Goal: Transaction & Acquisition: Purchase product/service

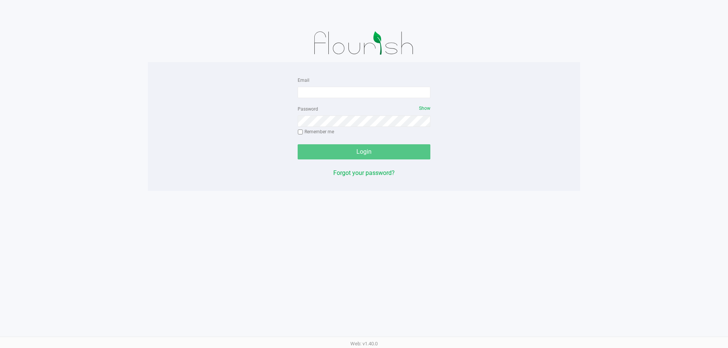
click at [317, 99] on form "Email Password Show Remember me Login" at bounding box center [364, 117] width 133 height 84
click at [320, 91] on input "Email" at bounding box center [364, 92] width 133 height 11
type input "[EMAIL_ADDRESS][DOMAIN_NAME]"
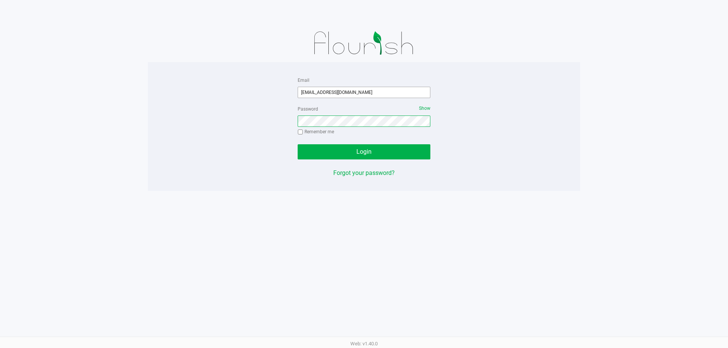
click at [298, 144] on button "Login" at bounding box center [364, 151] width 133 height 15
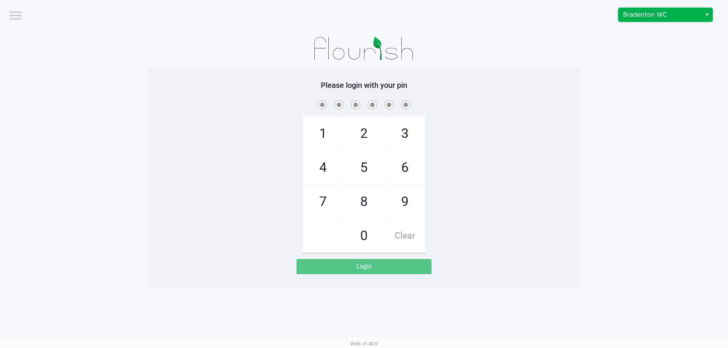
drag, startPoint x: 628, startPoint y: 12, endPoint x: 633, endPoint y: 21, distance: 10.3
click at [628, 13] on span "Bradenton WC" at bounding box center [660, 14] width 74 height 9
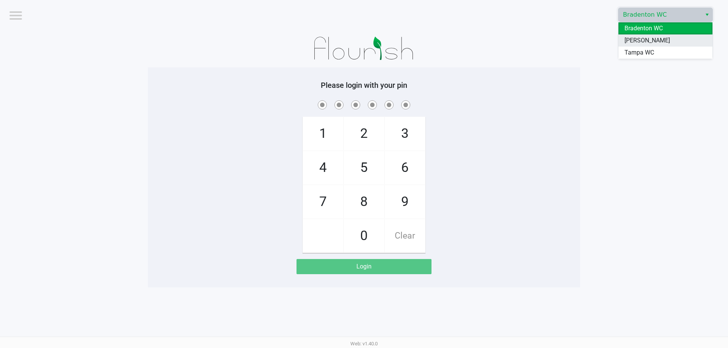
click at [633, 41] on span "[PERSON_NAME]" at bounding box center [646, 40] width 45 height 9
click at [551, 42] on div at bounding box center [364, 49] width 432 height 38
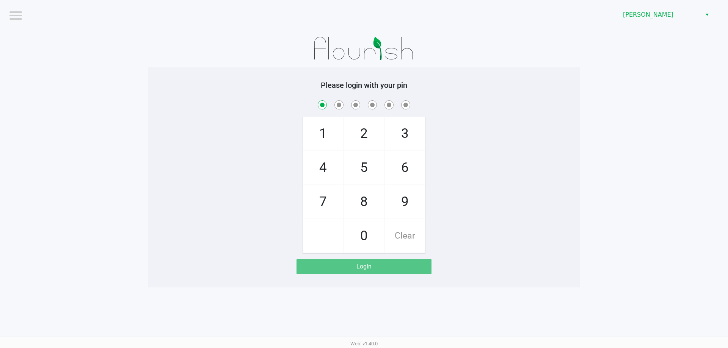
checkbox input "true"
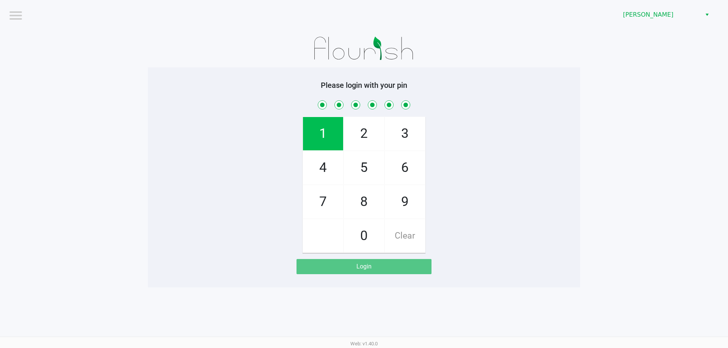
checkbox input "true"
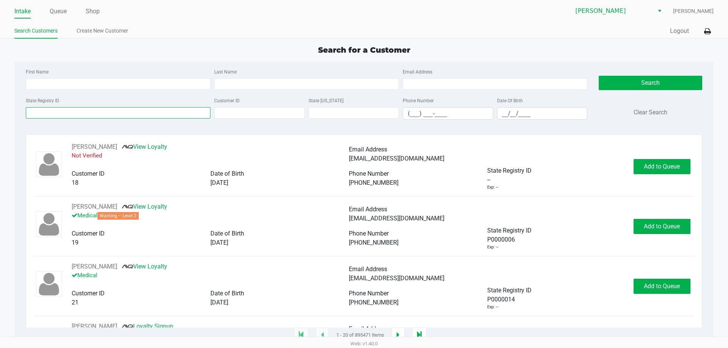
click at [191, 113] on input "State Registry ID" at bounding box center [118, 112] width 185 height 11
click at [114, 85] on input "First Name" at bounding box center [118, 83] width 185 height 11
click at [32, 86] on input "[PERSON_NAME]" at bounding box center [118, 83] width 185 height 11
click at [169, 89] on input "setven" at bounding box center [118, 83] width 185 height 11
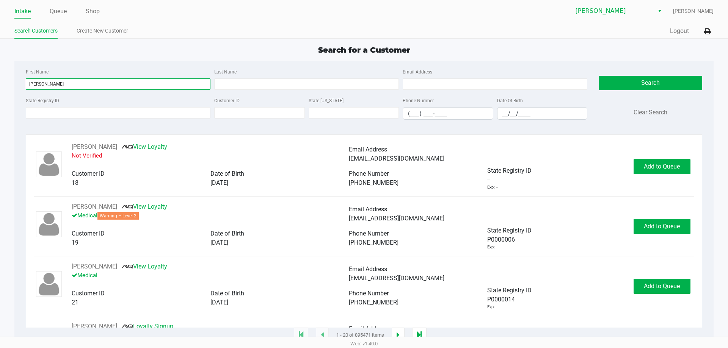
type input "[PERSON_NAME]"
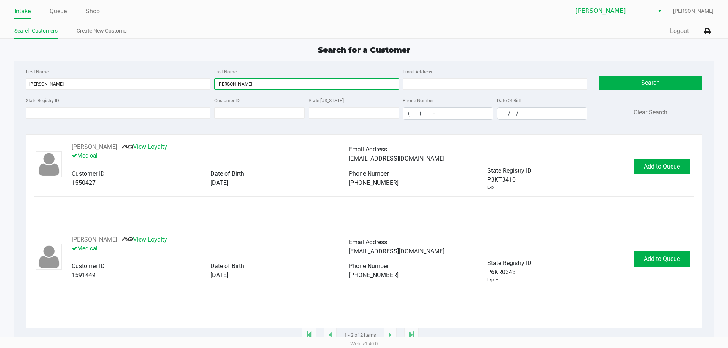
type input "[PERSON_NAME]"
click at [83, 140] on div "[PERSON_NAME] View Loyalty Medical Email Address [EMAIL_ADDRESS][DOMAIN_NAME] C…" at bounding box center [364, 235] width 676 height 201
click at [85, 147] on button "[PERSON_NAME]" at bounding box center [94, 147] width 45 height 9
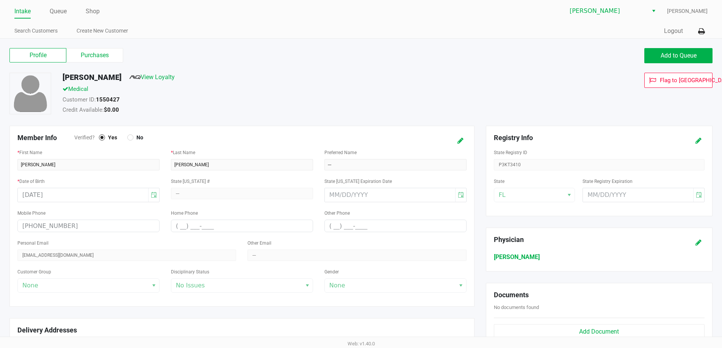
click at [78, 63] on div "Profile Purchases" at bounding box center [183, 55] width 358 height 15
click at [80, 53] on label "Purchases" at bounding box center [94, 55] width 57 height 14
click at [0, 0] on 1 "Purchases" at bounding box center [0, 0] width 0 height 0
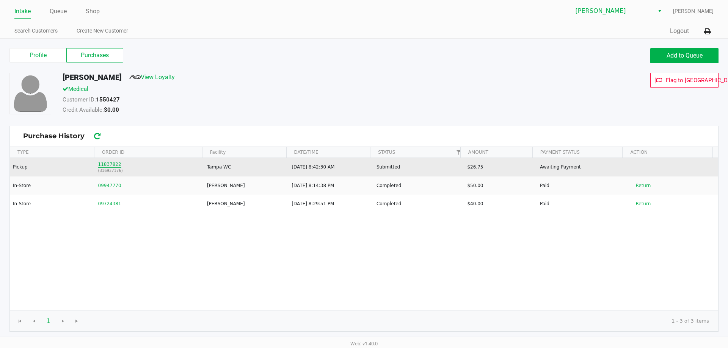
click at [117, 161] on button "11837822" at bounding box center [109, 164] width 23 height 7
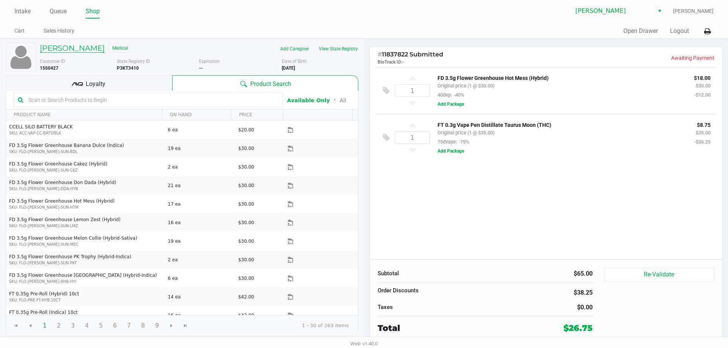
click at [85, 44] on h5 "[PERSON_NAME]" at bounding box center [72, 48] width 65 height 9
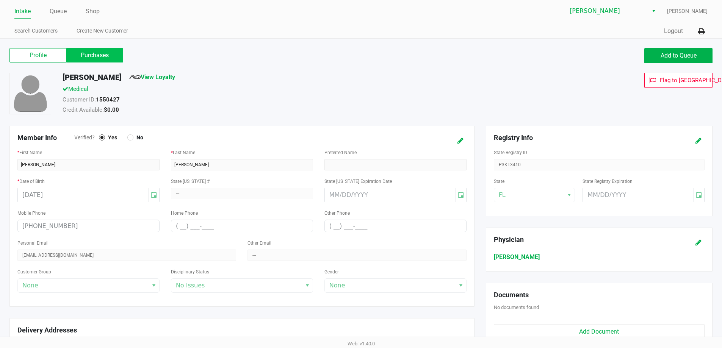
click at [93, 55] on label "Purchases" at bounding box center [94, 55] width 57 height 14
click at [0, 0] on 1 "Purchases" at bounding box center [0, 0] width 0 height 0
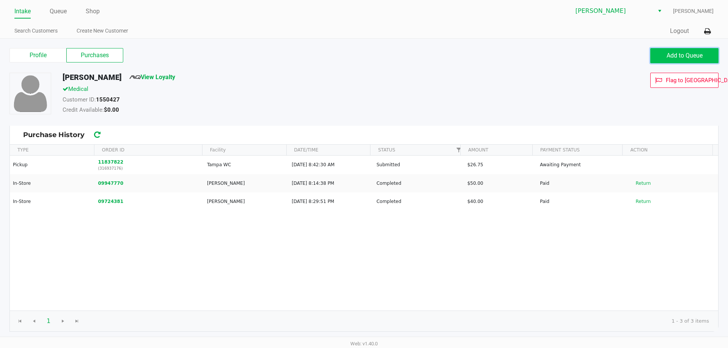
click at [675, 54] on span "Add to Queue" at bounding box center [685, 55] width 36 height 7
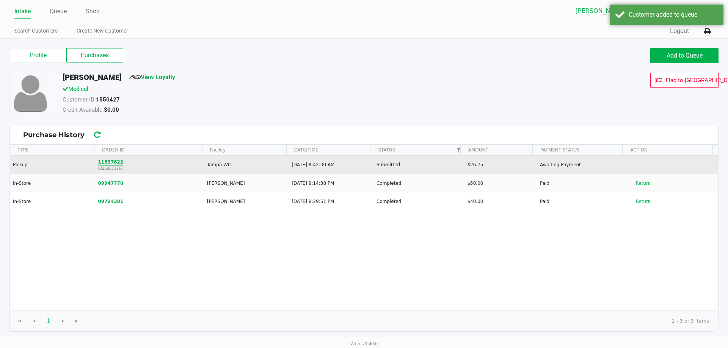
click at [114, 162] on button "11837822" at bounding box center [110, 162] width 25 height 7
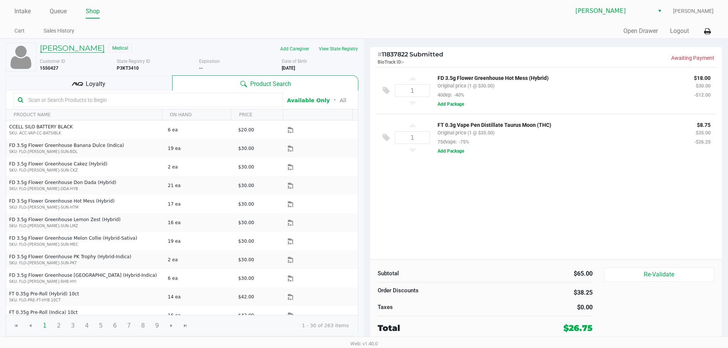
click at [80, 47] on h5 "[PERSON_NAME]" at bounding box center [72, 48] width 65 height 9
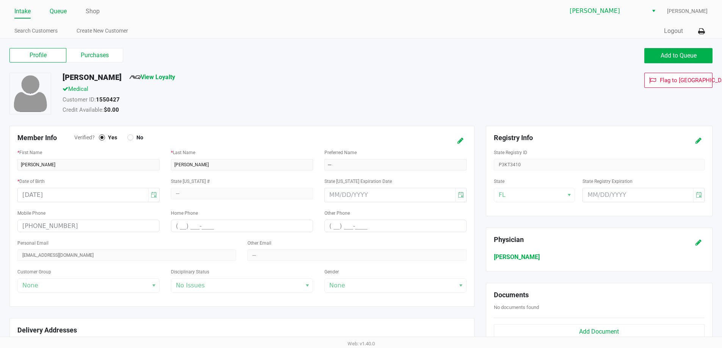
click at [61, 17] on li "Queue" at bounding box center [58, 11] width 17 height 13
click at [68, 6] on ul "Intake Queue Shop" at bounding box center [187, 11] width 347 height 13
click at [64, 8] on link "Queue" at bounding box center [58, 11] width 17 height 11
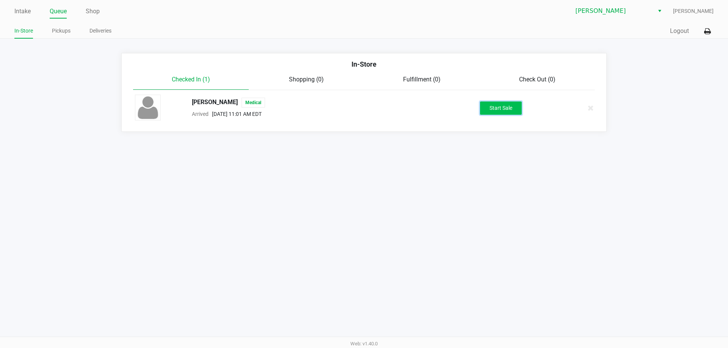
click at [497, 113] on button "Start Sale" at bounding box center [501, 108] width 42 height 13
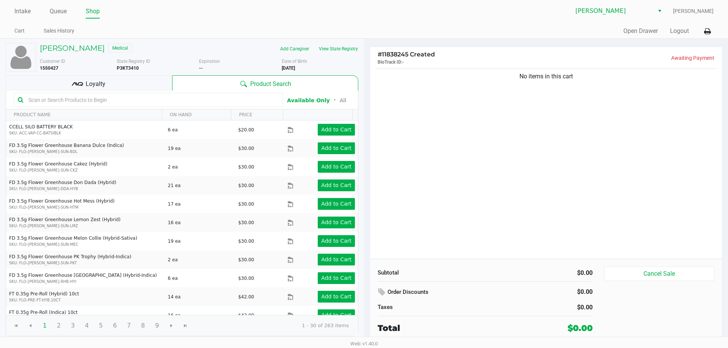
click at [107, 101] on input "text" at bounding box center [151, 99] width 253 height 11
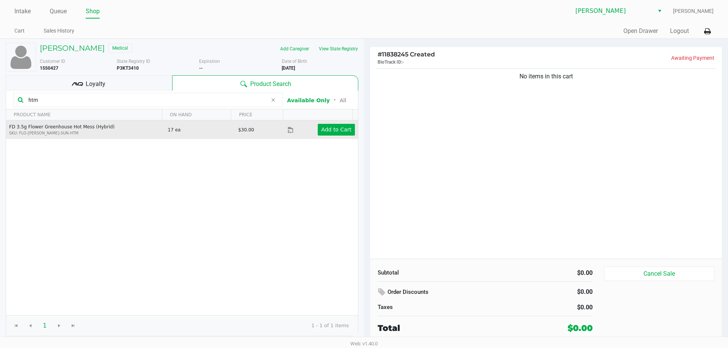
click at [318, 124] on td "Add to Cart" at bounding box center [322, 130] width 71 height 19
click at [324, 127] on app-button-loader "Add to Cart" at bounding box center [336, 130] width 30 height 6
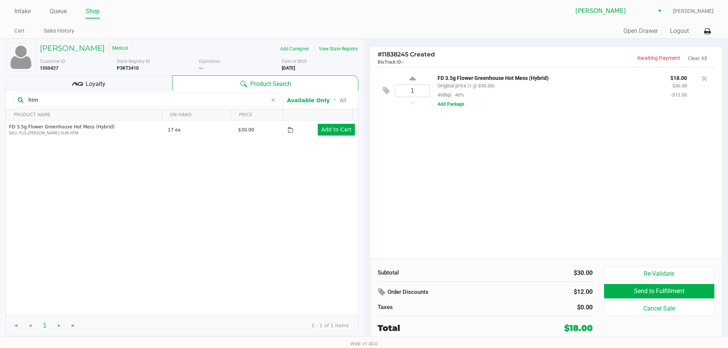
click at [100, 100] on input "htm" at bounding box center [146, 99] width 242 height 11
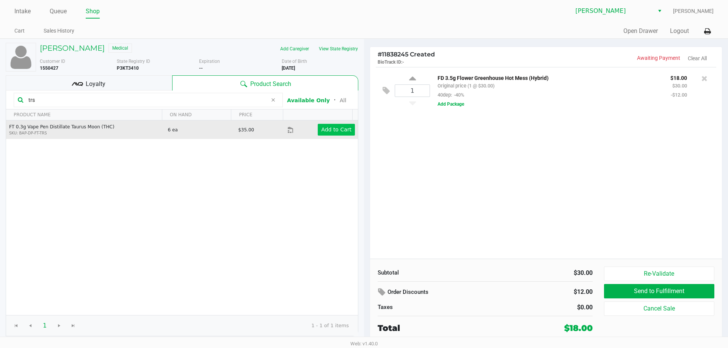
type input "trs"
click at [344, 128] on app-button-loader "Add to Cart" at bounding box center [336, 130] width 30 height 6
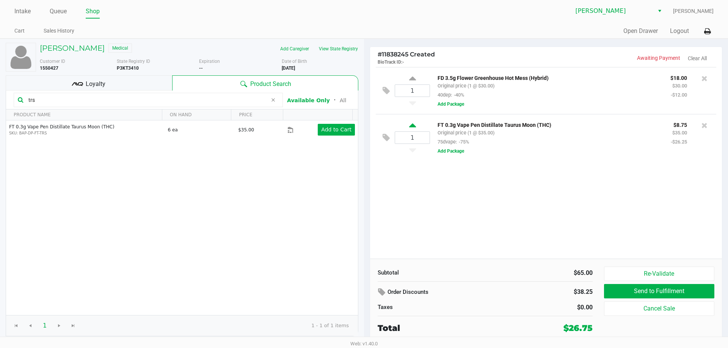
click at [410, 124] on icon at bounding box center [412, 126] width 7 height 9
type input "2"
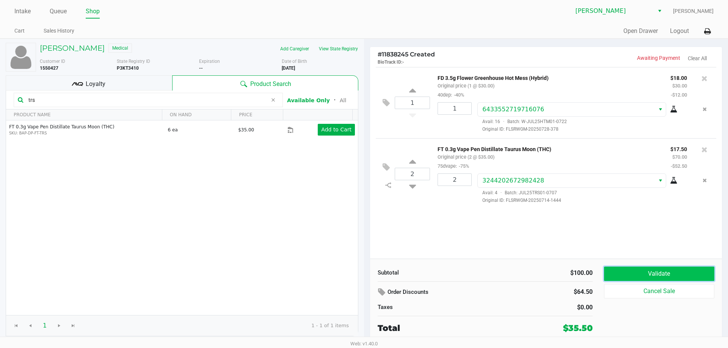
click at [677, 278] on button "Validate" at bounding box center [659, 274] width 110 height 14
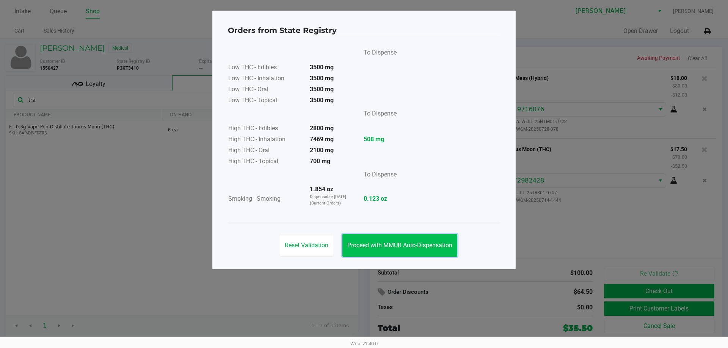
click at [425, 244] on span "Proceed with MMUR Auto-Dispensation" at bounding box center [399, 245] width 105 height 7
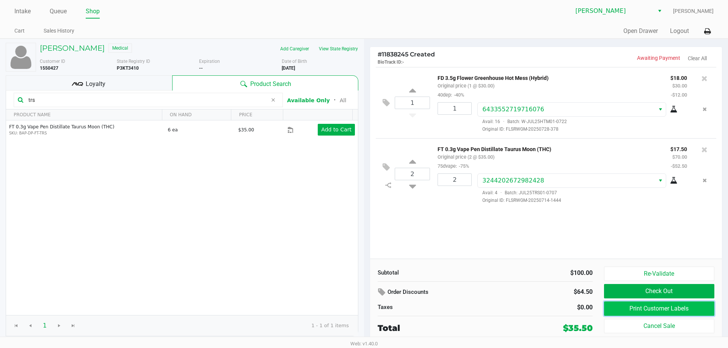
click at [628, 308] on button "Print Customer Labels" at bounding box center [659, 309] width 110 height 14
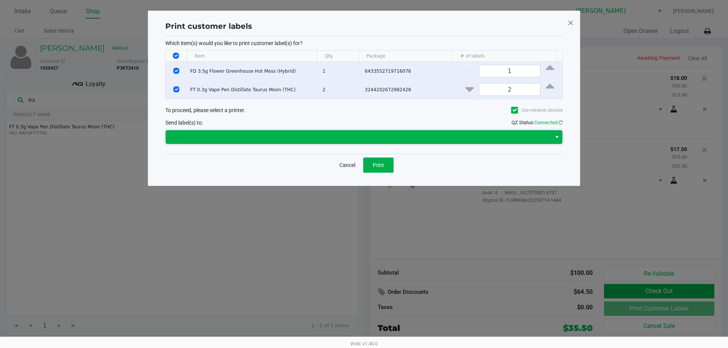
click at [344, 135] on span at bounding box center [358, 137] width 377 height 9
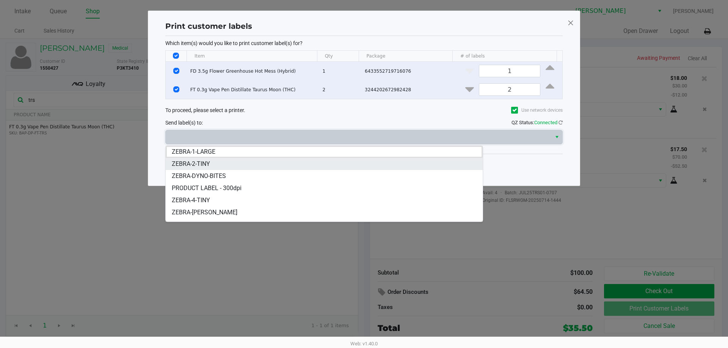
click at [212, 162] on li "ZEBRA-2-TINY" at bounding box center [324, 164] width 317 height 12
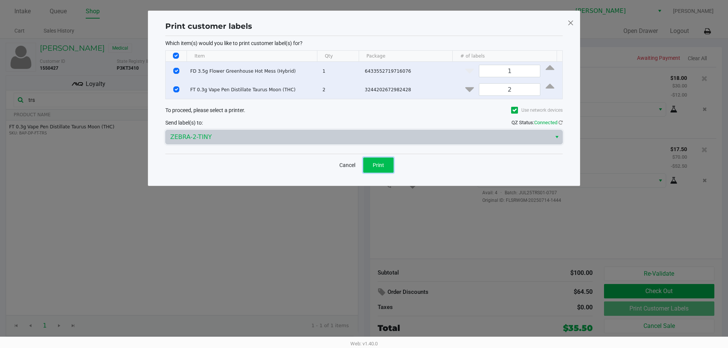
click at [375, 163] on span "Print" at bounding box center [378, 165] width 11 height 6
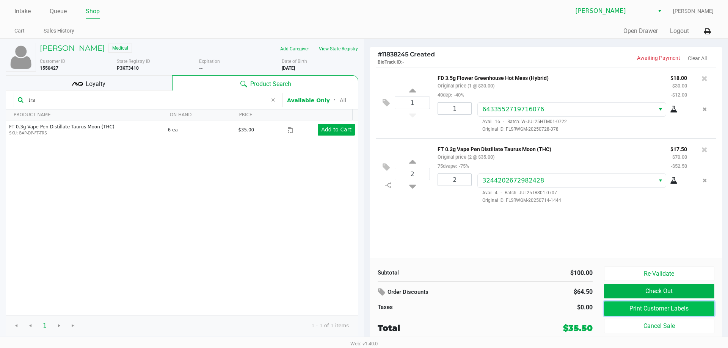
click at [681, 311] on button "Print Customer Labels" at bounding box center [659, 309] width 110 height 14
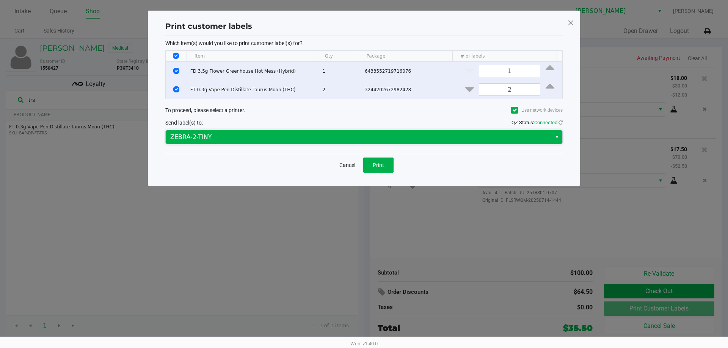
click at [233, 133] on span "ZEBRA-2-TINY" at bounding box center [359, 137] width 386 height 14
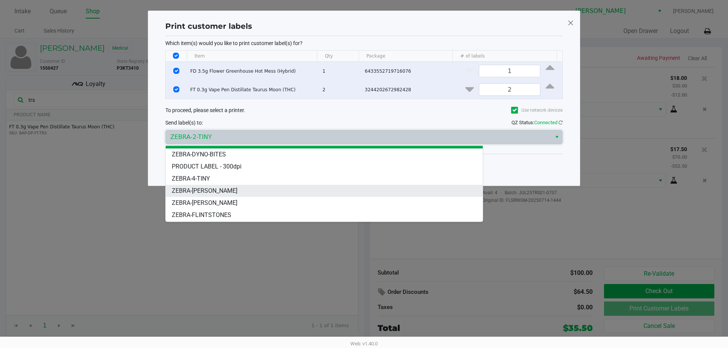
scroll to position [33, 0]
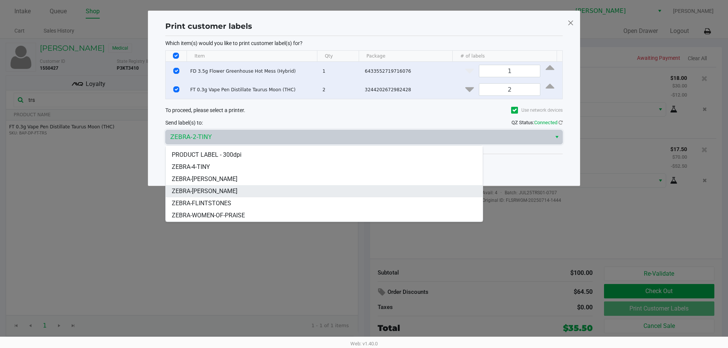
click at [253, 192] on li "ZEBRA-[PERSON_NAME]" at bounding box center [324, 191] width 317 height 12
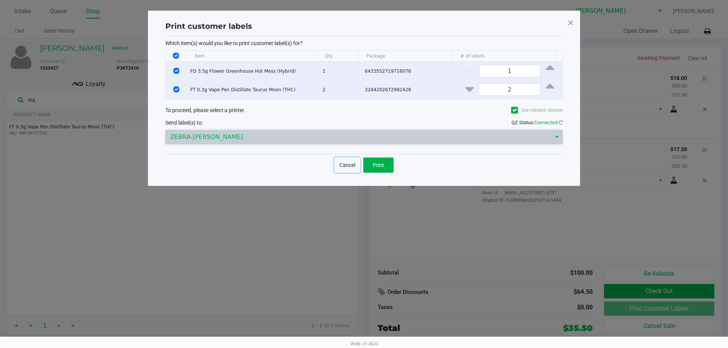
click at [345, 164] on button "Cancel" at bounding box center [347, 165] width 26 height 15
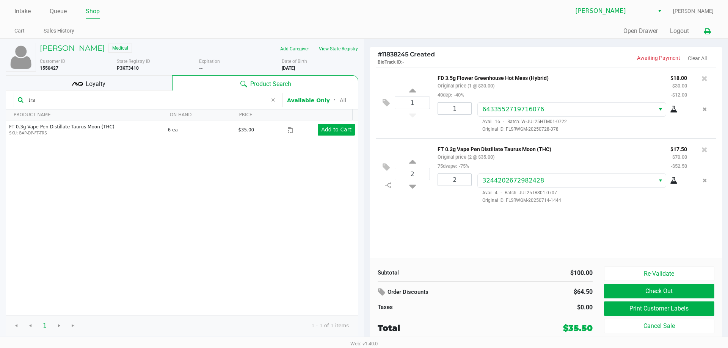
click at [703, 25] on button at bounding box center [707, 31] width 13 height 14
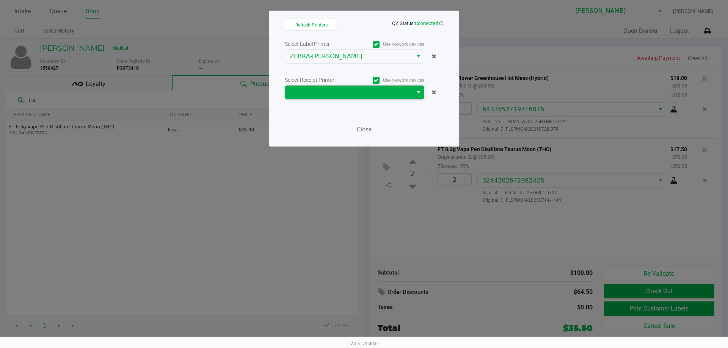
click at [343, 92] on span at bounding box center [349, 92] width 119 height 9
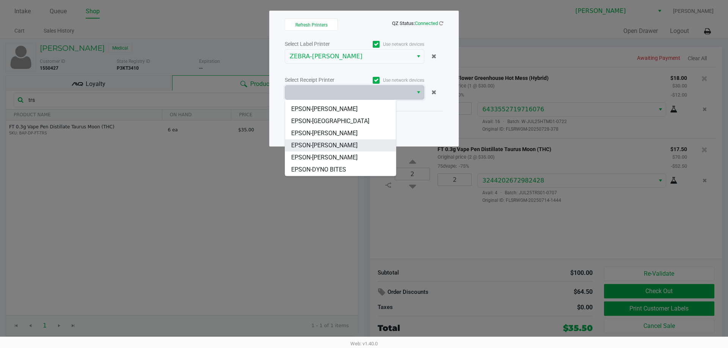
click at [357, 147] on BOWIE "EPSON-[PERSON_NAME]" at bounding box center [340, 146] width 111 height 12
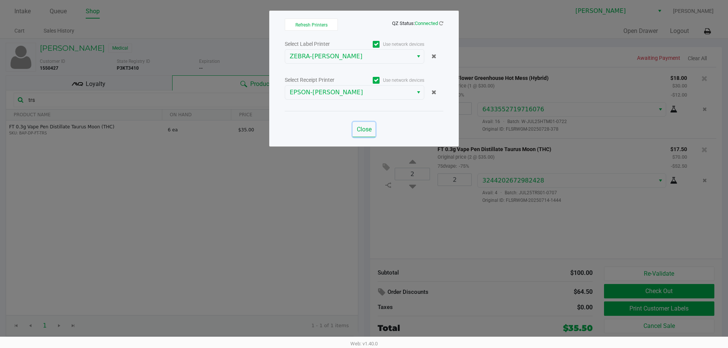
click at [370, 123] on button "Close" at bounding box center [364, 129] width 23 height 15
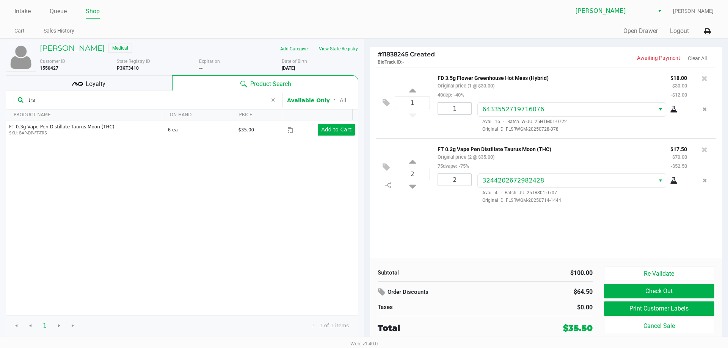
click at [111, 84] on div "Loyalty" at bounding box center [89, 82] width 166 height 15
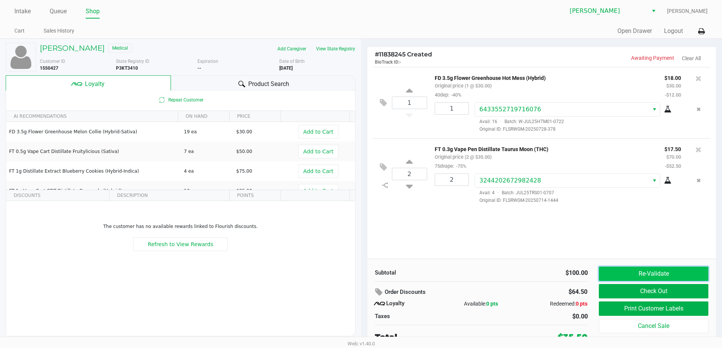
click at [612, 275] on button "Re-Validate" at bounding box center [653, 274] width 109 height 14
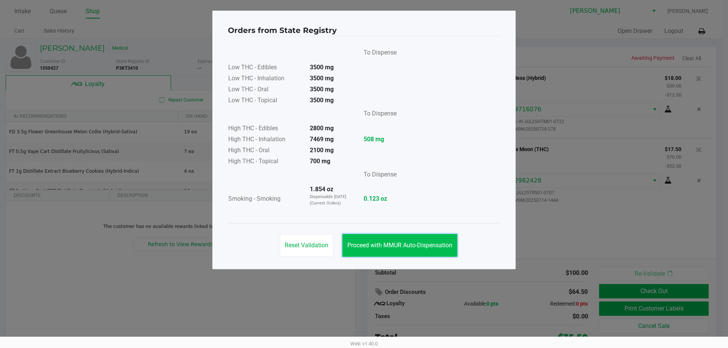
click at [417, 248] on span "Proceed with MMUR Auto-Dispensation" at bounding box center [399, 245] width 105 height 7
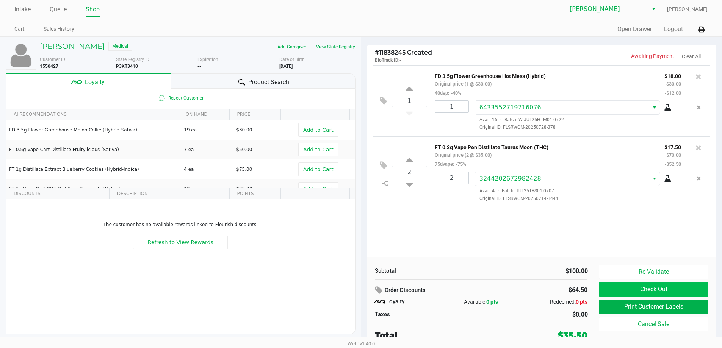
scroll to position [3, 0]
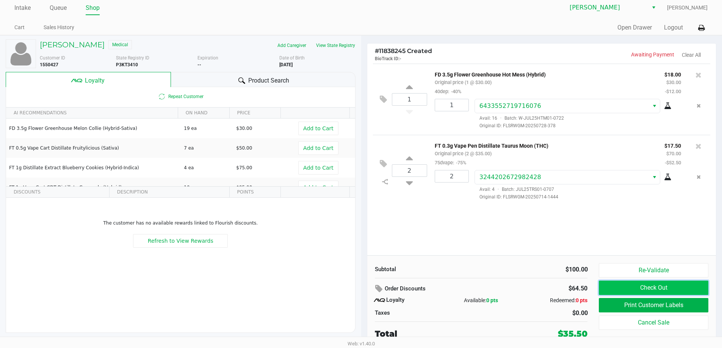
click at [623, 289] on button "Check Out" at bounding box center [653, 288] width 109 height 14
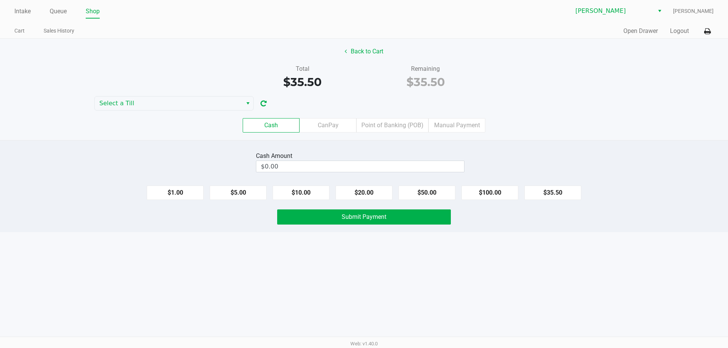
click at [397, 129] on label "Point of Banking (POB)" at bounding box center [392, 125] width 72 height 14
click at [0, 0] on 7 "Point of Banking (POB)" at bounding box center [0, 0] width 0 height 0
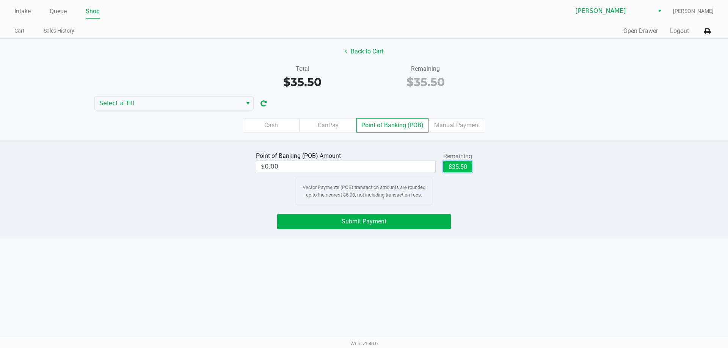
click at [447, 166] on button "$35.50" at bounding box center [457, 166] width 29 height 11
type input "$35.50"
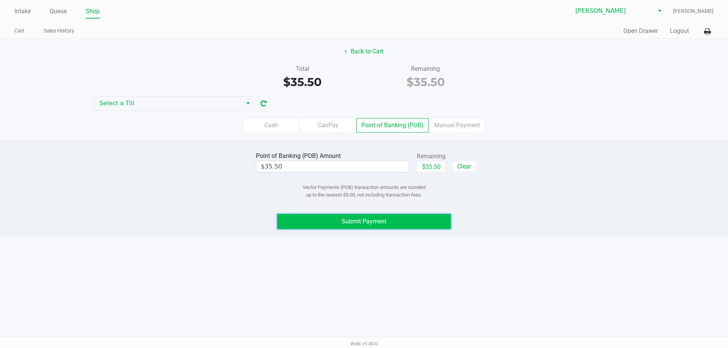
click at [344, 228] on button "Submit Payment" at bounding box center [364, 221] width 174 height 15
click at [339, 226] on button "Submit Payment" at bounding box center [364, 221] width 174 height 15
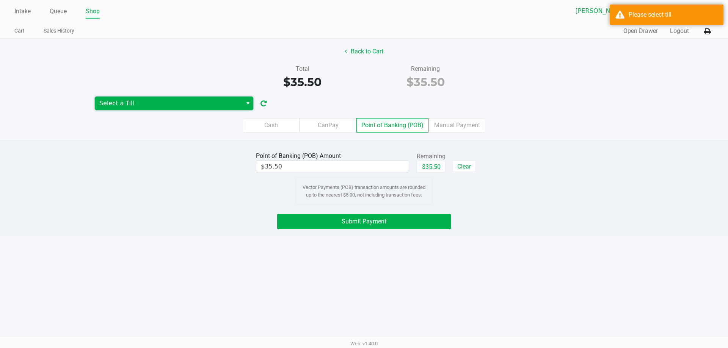
click at [181, 101] on span "Select a Till" at bounding box center [168, 103] width 138 height 9
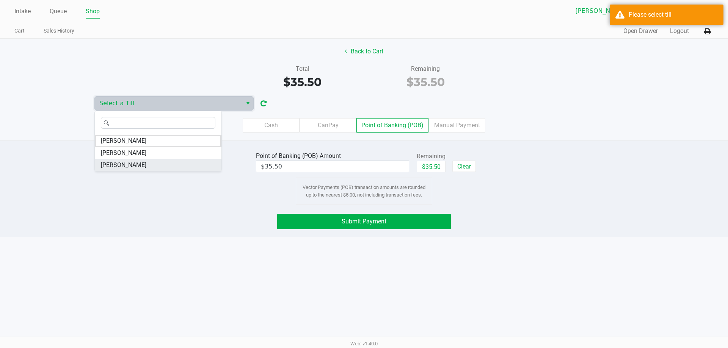
click at [150, 165] on li "[PERSON_NAME]" at bounding box center [158, 165] width 127 height 12
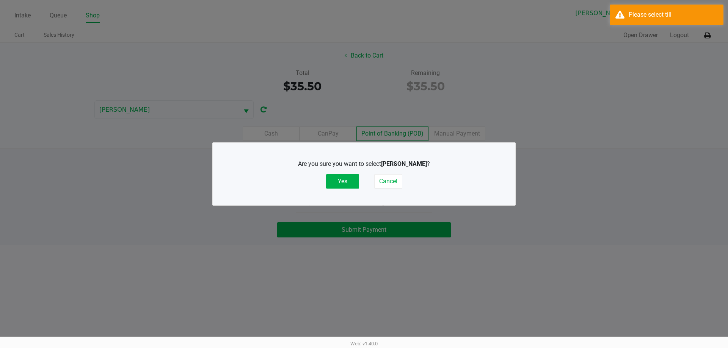
drag, startPoint x: 339, startPoint y: 171, endPoint x: 339, endPoint y: 177, distance: 6.1
click at [339, 171] on div "Are you sure you want to select [PERSON_NAME] ? Yes Cancel" at bounding box center [364, 174] width 272 height 29
click at [343, 177] on button "Yes" at bounding box center [342, 181] width 33 height 14
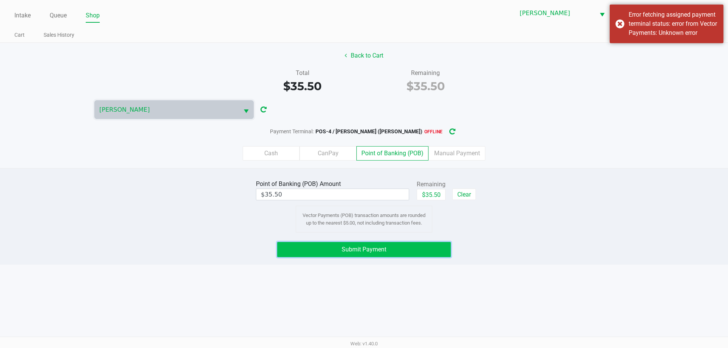
click at [388, 247] on button "Submit Payment" at bounding box center [364, 249] width 174 height 15
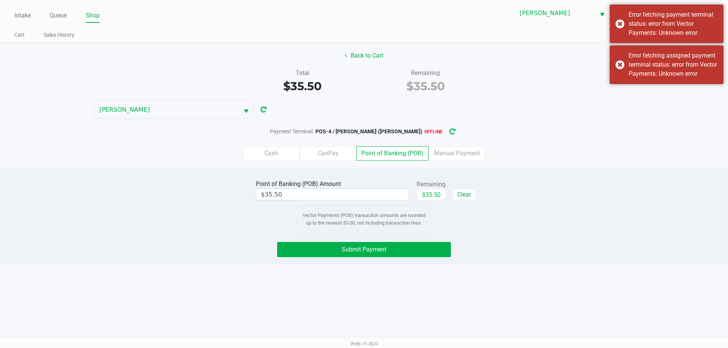
click at [446, 132] on button "button" at bounding box center [452, 132] width 12 height 14
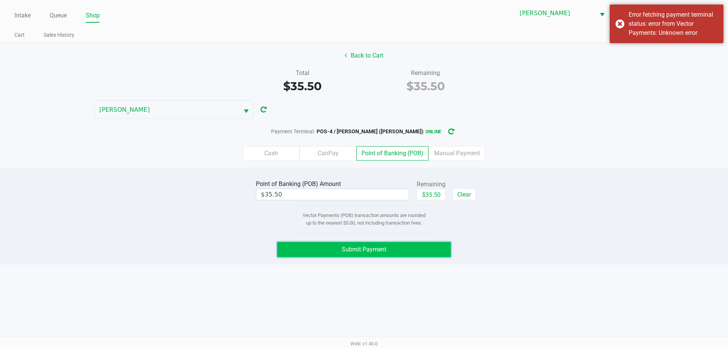
click at [367, 245] on button "Submit Payment" at bounding box center [364, 249] width 174 height 15
click at [367, 56] on button "Back to Cart" at bounding box center [364, 56] width 49 height 14
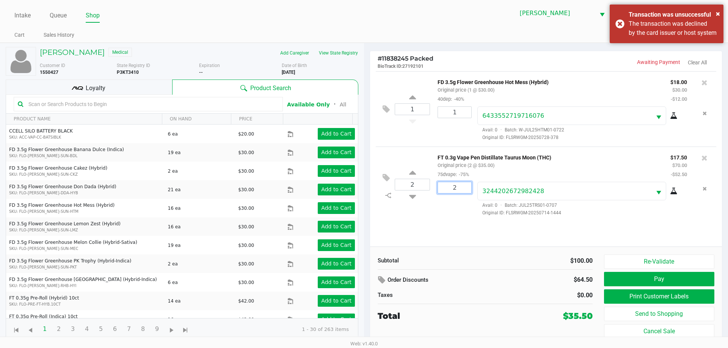
click at [460, 191] on input "2" at bounding box center [454, 187] width 33 height 11
type input "1"
click at [466, 217] on div "[PERSON_NAME] Medical Add Caregiver View State Registry Customer ID 1550427 Sta…" at bounding box center [364, 195] width 728 height 304
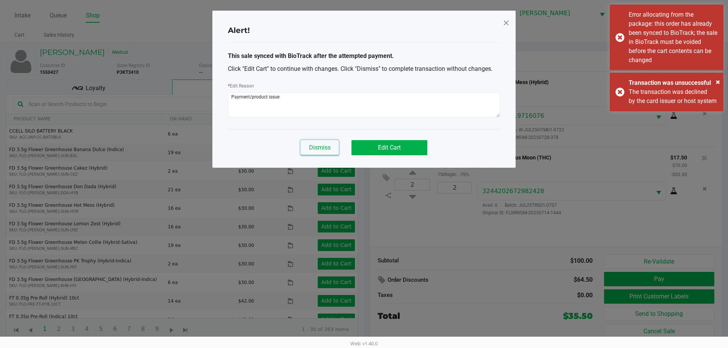
click at [334, 150] on button "Dismiss" at bounding box center [320, 147] width 38 height 15
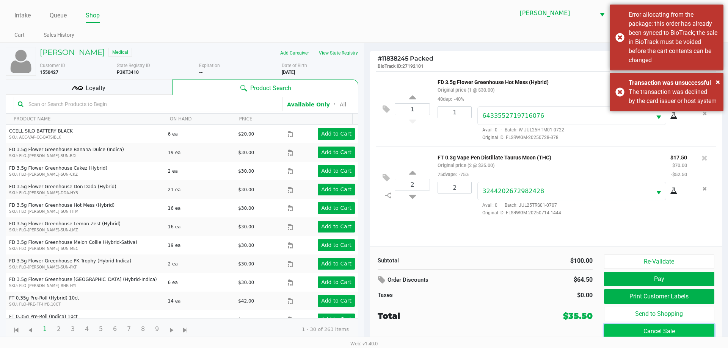
click at [628, 326] on button "Cancel Sale" at bounding box center [659, 332] width 110 height 14
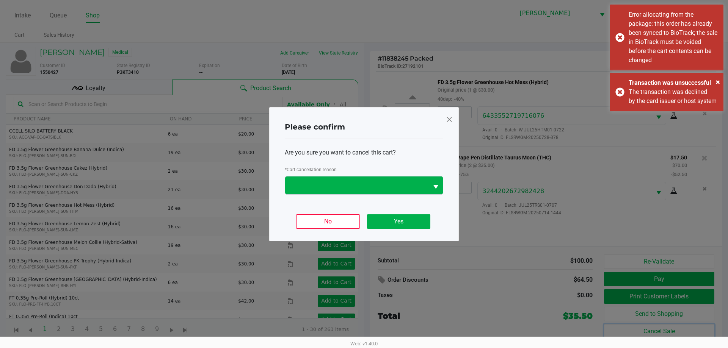
click at [432, 188] on span "Select" at bounding box center [435, 187] width 9 height 9
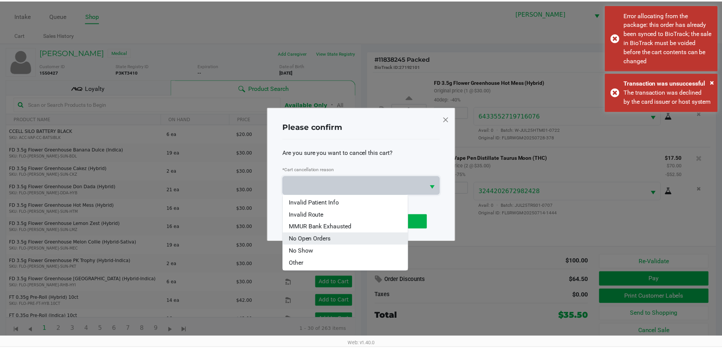
scroll to position [45, 0]
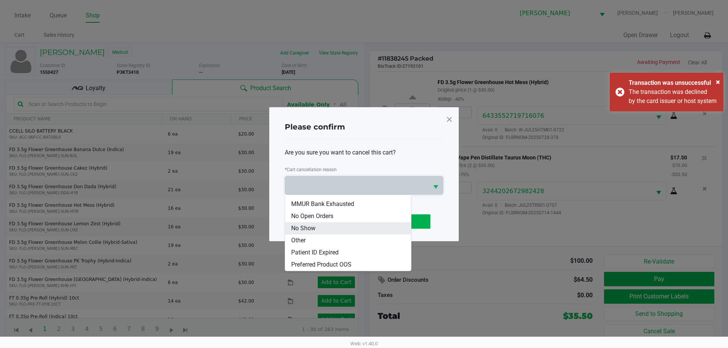
click at [353, 230] on li "No Show" at bounding box center [348, 229] width 126 height 12
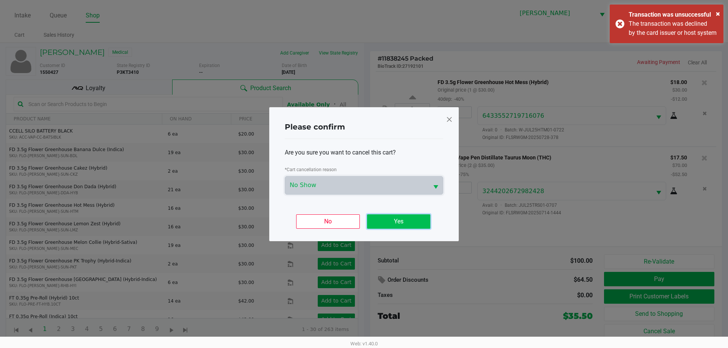
click at [392, 221] on button "Yes" at bounding box center [398, 222] width 63 height 14
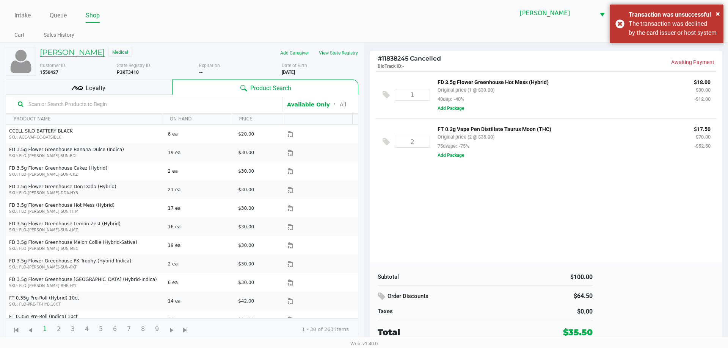
click at [78, 53] on h5 "[PERSON_NAME]" at bounding box center [72, 52] width 65 height 9
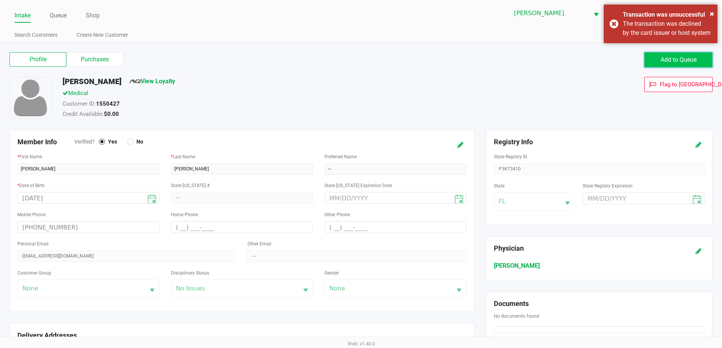
click at [666, 59] on span "Add to Queue" at bounding box center [679, 59] width 36 height 7
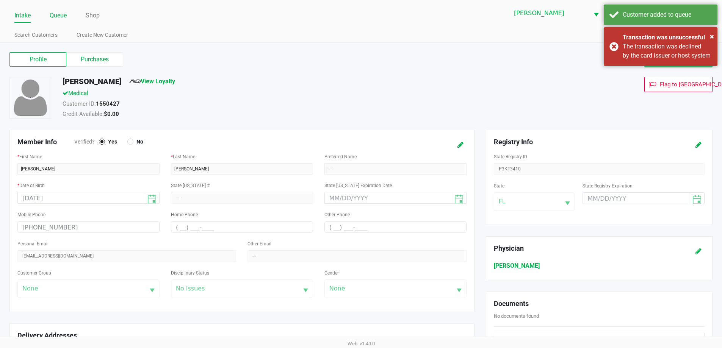
click at [57, 14] on link "Queue" at bounding box center [58, 15] width 17 height 11
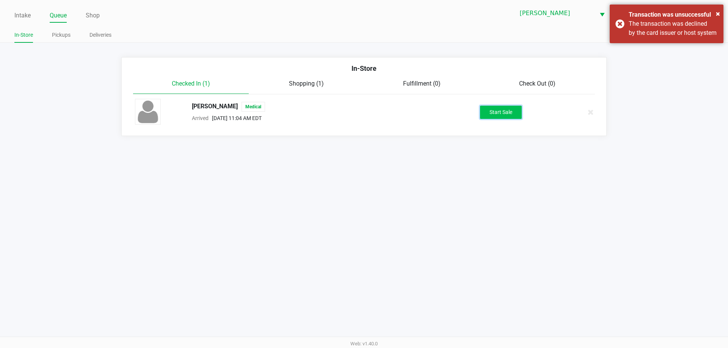
click at [487, 112] on button "Start Sale" at bounding box center [501, 112] width 42 height 13
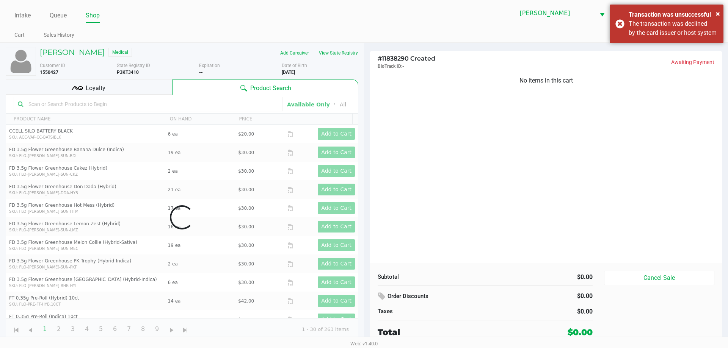
click at [103, 100] on div "Data table" at bounding box center [182, 218] width 352 height 246
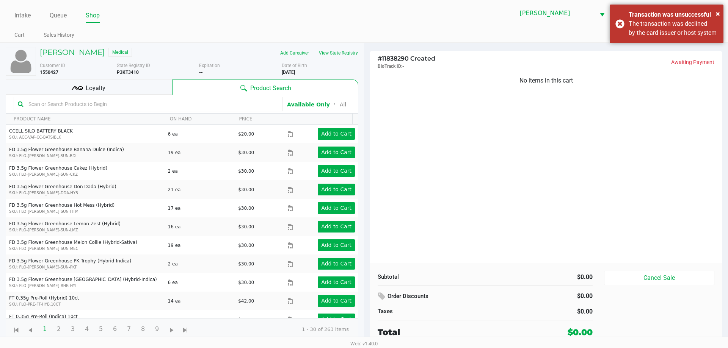
click at [91, 105] on input "text" at bounding box center [151, 104] width 253 height 11
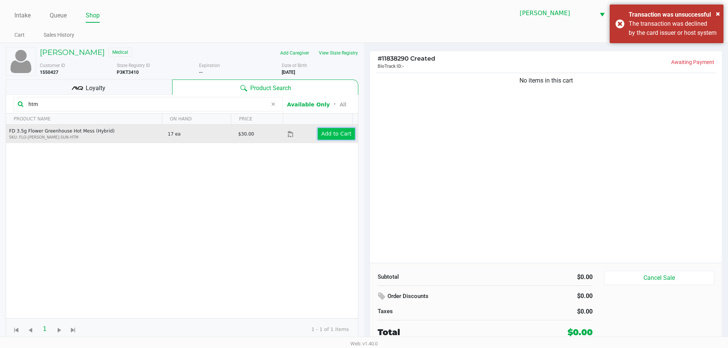
click at [335, 136] on app-button-loader "Add to Cart" at bounding box center [336, 134] width 30 height 6
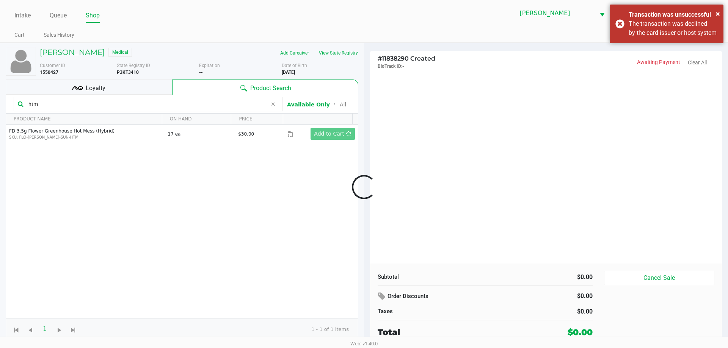
click at [47, 106] on div at bounding box center [364, 187] width 728 height 213
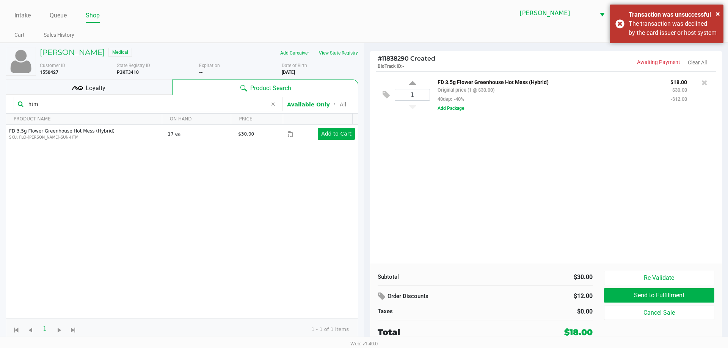
drag, startPoint x: 60, startPoint y: 78, endPoint x: 57, endPoint y: 110, distance: 32.0
click at [60, 83] on div "[PERSON_NAME] Medical Add Caregiver View State Registry Customer ID 1550427 Sta…" at bounding box center [182, 193] width 353 height 301
click at [78, 105] on input "htm" at bounding box center [146, 104] width 242 height 11
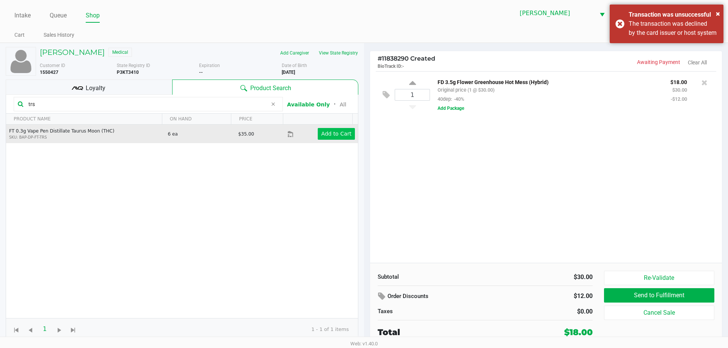
type input "trs"
click at [343, 132] on app-button-loader "Add to Cart" at bounding box center [336, 134] width 30 height 6
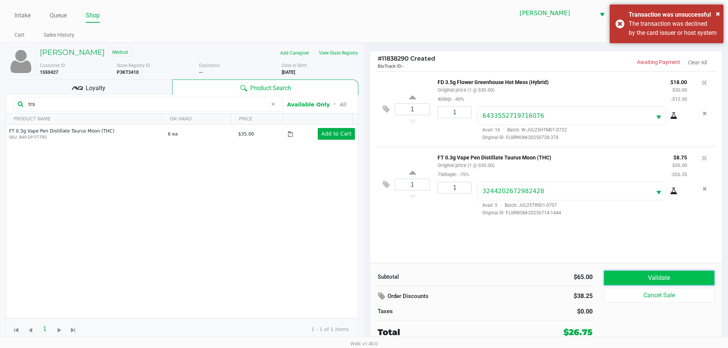
click at [653, 276] on button "Validate" at bounding box center [659, 278] width 110 height 14
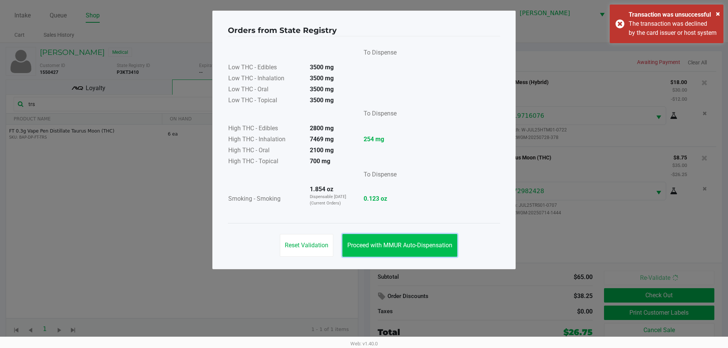
click at [388, 241] on button "Proceed with MMUR Auto-Dispensation" at bounding box center [399, 245] width 115 height 23
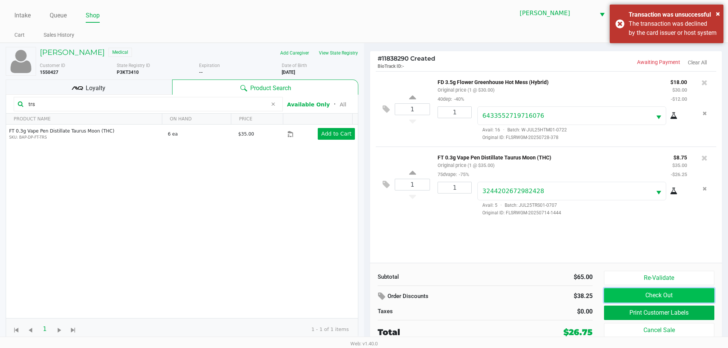
click at [649, 298] on button "Check Out" at bounding box center [659, 296] width 110 height 14
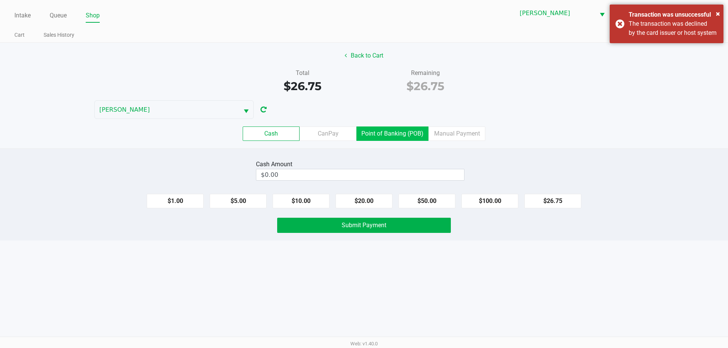
click at [402, 140] on label "Point of Banking (POB)" at bounding box center [392, 134] width 72 height 14
click at [0, 0] on 7 "Point of Banking (POB)" at bounding box center [0, 0] width 0 height 0
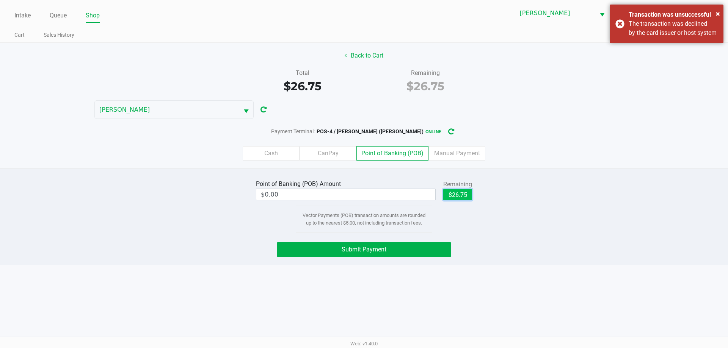
click at [460, 195] on button "$26.75" at bounding box center [457, 194] width 29 height 11
type input "$26.75"
click at [384, 253] on span "Submit Payment" at bounding box center [364, 249] width 45 height 7
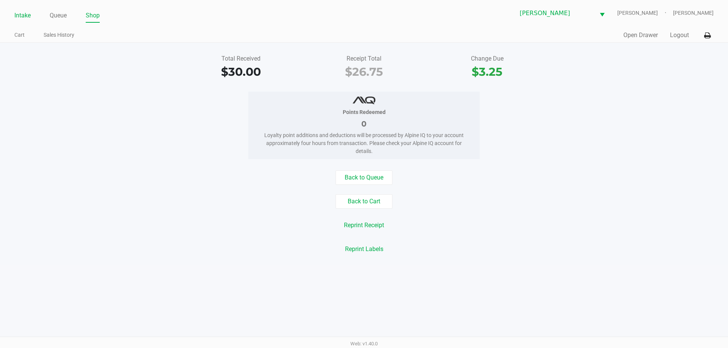
click at [20, 18] on link "Intake" at bounding box center [22, 15] width 16 height 11
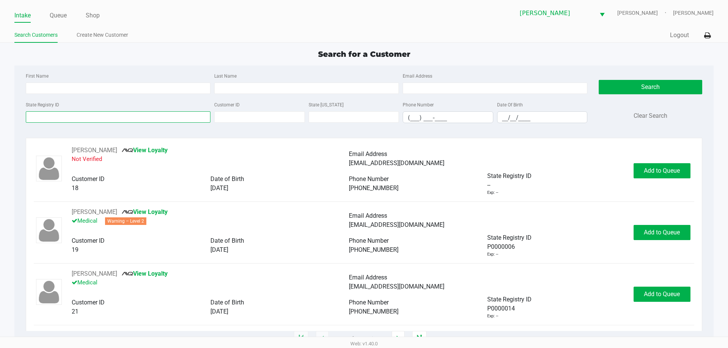
click at [73, 115] on input "State Registry ID" at bounding box center [118, 116] width 185 height 11
click at [142, 76] on div "First Name" at bounding box center [118, 82] width 188 height 23
click at [173, 93] on input "First Name" at bounding box center [118, 88] width 185 height 11
type input "[PERSON_NAME]"
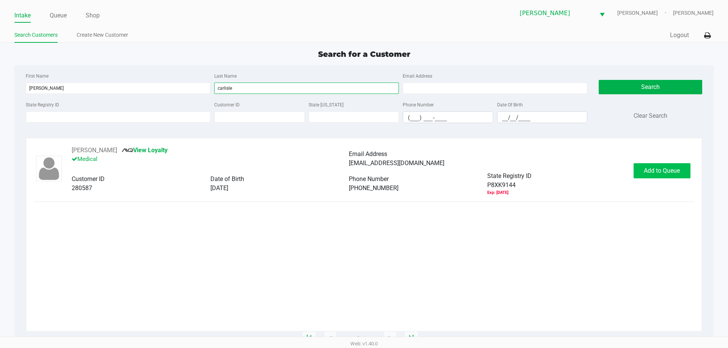
type input "carlisle"
click at [657, 168] on span "Add to Queue" at bounding box center [662, 170] width 36 height 7
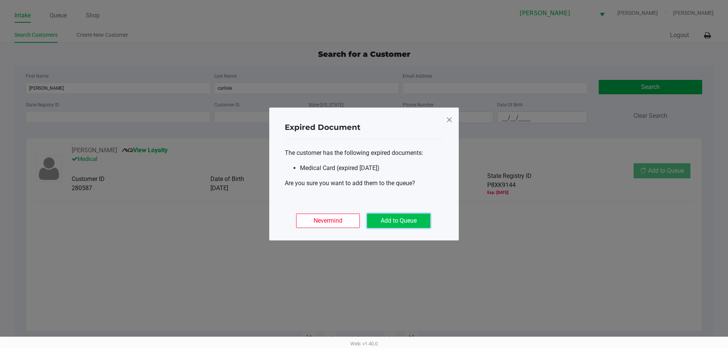
click at [400, 227] on button "Add to Queue" at bounding box center [398, 221] width 63 height 14
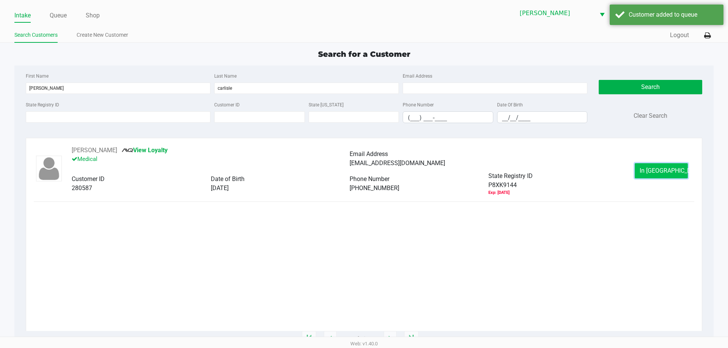
click at [671, 168] on span "In [GEOGRAPHIC_DATA]" at bounding box center [672, 170] width 64 height 7
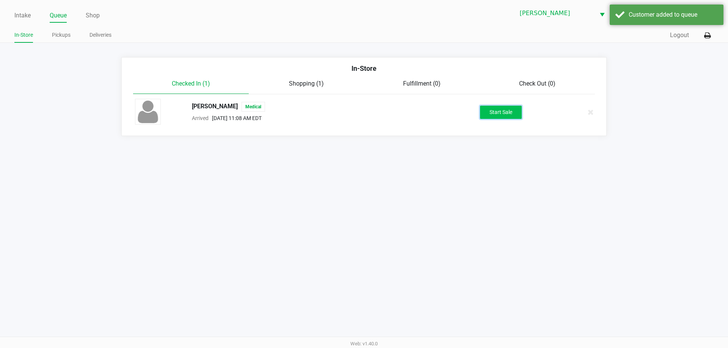
click at [486, 108] on button "Start Sale" at bounding box center [501, 112] width 42 height 13
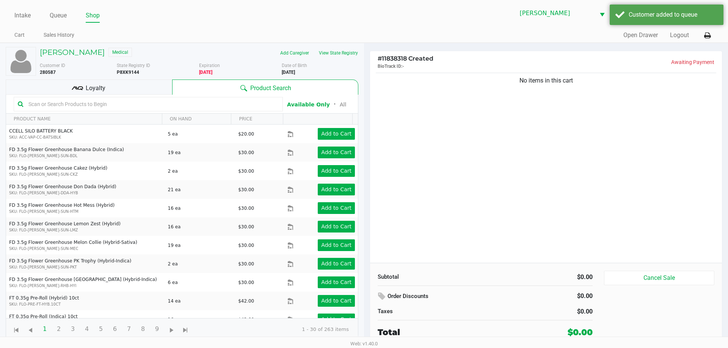
click at [159, 100] on input "text" at bounding box center [151, 104] width 253 height 11
click at [183, 108] on input "text" at bounding box center [151, 104] width 253 height 11
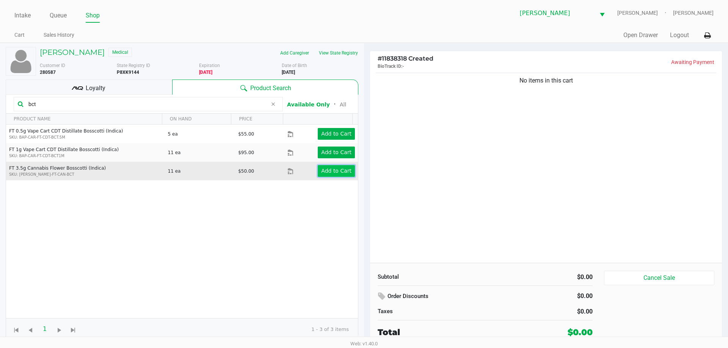
click at [337, 169] on app-button-loader "Add to Cart" at bounding box center [336, 171] width 30 height 6
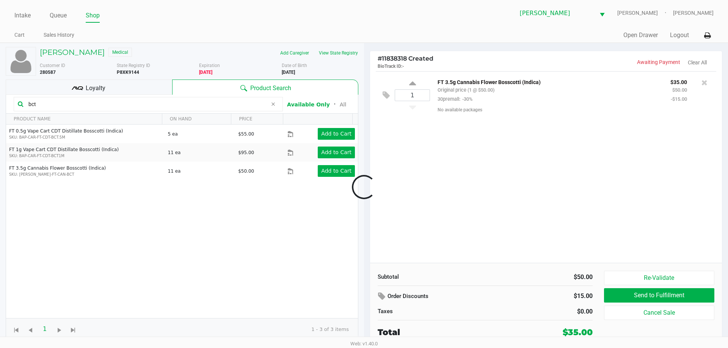
click at [188, 107] on div at bounding box center [364, 187] width 728 height 213
click at [188, 107] on input "bct" at bounding box center [146, 104] width 242 height 11
type input "g"
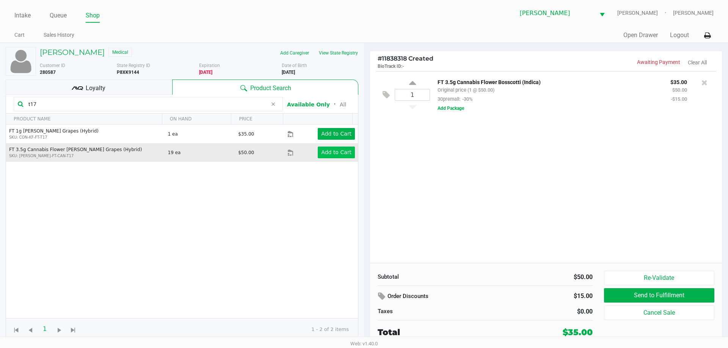
type input "t17"
click at [328, 153] on app-button-loader "Add to Cart" at bounding box center [336, 152] width 30 height 6
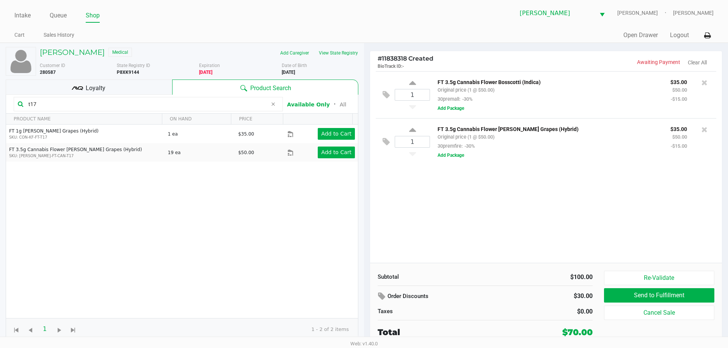
click at [418, 133] on div "1" at bounding box center [412, 142] width 35 height 31
click at [412, 130] on icon at bounding box center [412, 131] width 7 height 9
type input "2"
click at [105, 102] on input "t17" at bounding box center [146, 104] width 242 height 11
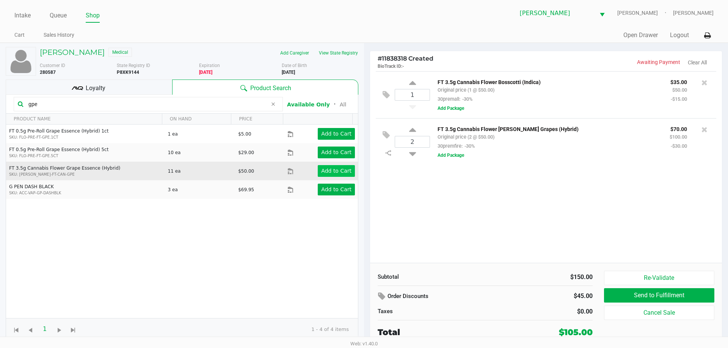
type input "gpe"
click at [341, 167] on button "Add to Cart" at bounding box center [336, 171] width 37 height 12
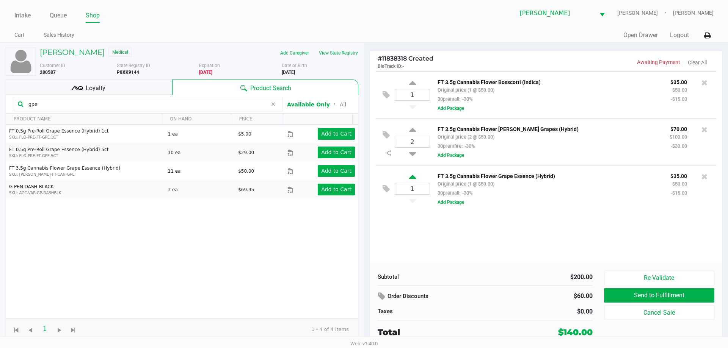
click at [414, 181] on icon at bounding box center [412, 178] width 7 height 9
type input "2"
click at [408, 189] on input "2" at bounding box center [412, 189] width 35 height 11
type input "1"
click at [420, 205] on div "Loading [PERSON_NAME] Medical Add Caregiver View State Registry Customer ID 280…" at bounding box center [364, 195] width 728 height 304
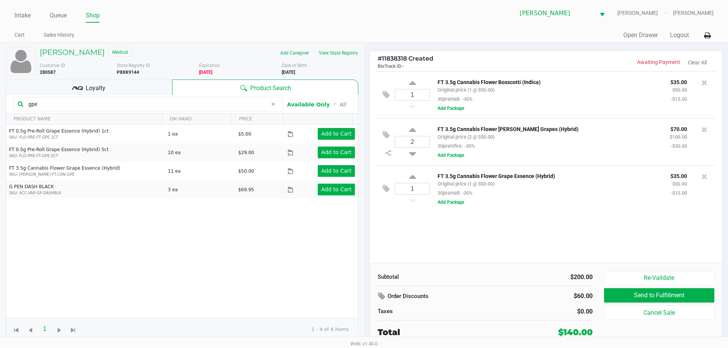
click at [51, 102] on input "gpe" at bounding box center [146, 104] width 242 height 11
click at [88, 86] on span "Loyalty" at bounding box center [96, 88] width 20 height 9
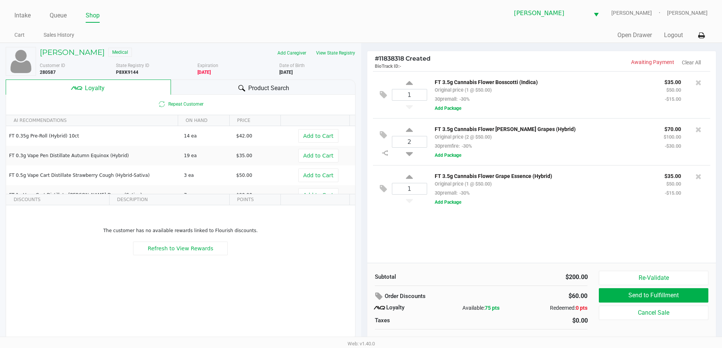
click at [508, 215] on div "1 FT 3.5g Cannabis Flower Bosscotti (Indica) Original price (1 @ $50.00) 30prem…" at bounding box center [541, 167] width 349 height 192
click at [260, 86] on span "Product Search" at bounding box center [268, 88] width 41 height 9
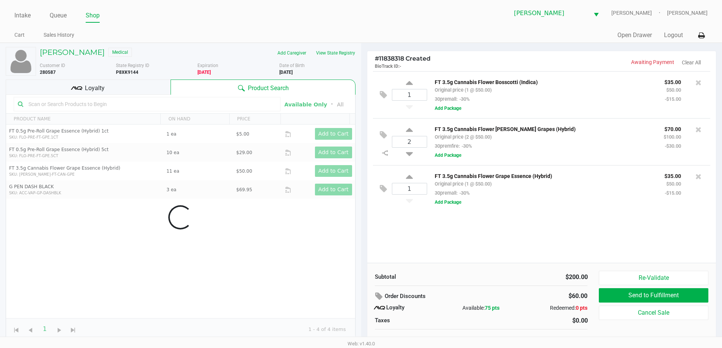
click at [199, 104] on div "Data table" at bounding box center [180, 218] width 349 height 246
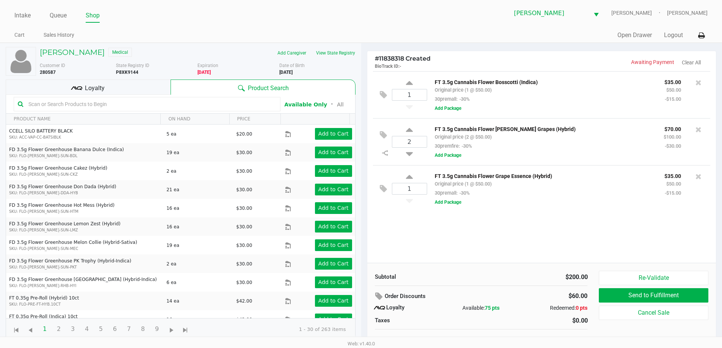
click at [265, 102] on input "text" at bounding box center [150, 104] width 251 height 11
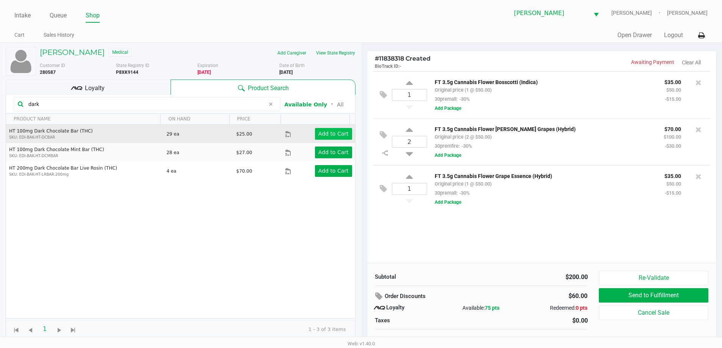
type input "dark"
click at [322, 129] on button "Add to Cart" at bounding box center [333, 134] width 37 height 12
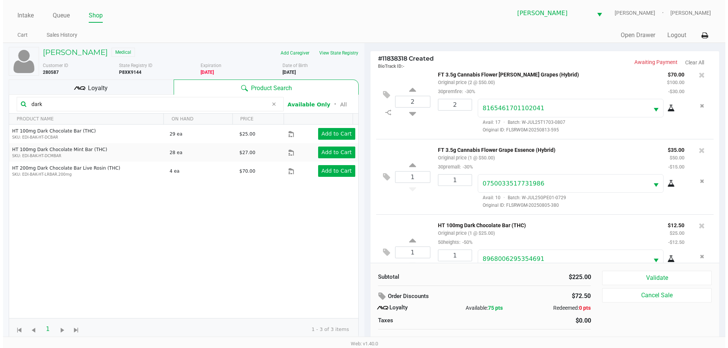
scroll to position [111, 0]
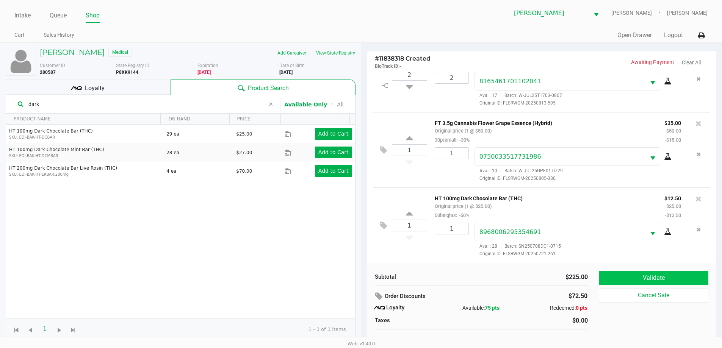
click at [660, 275] on button "Validate" at bounding box center [653, 278] width 109 height 14
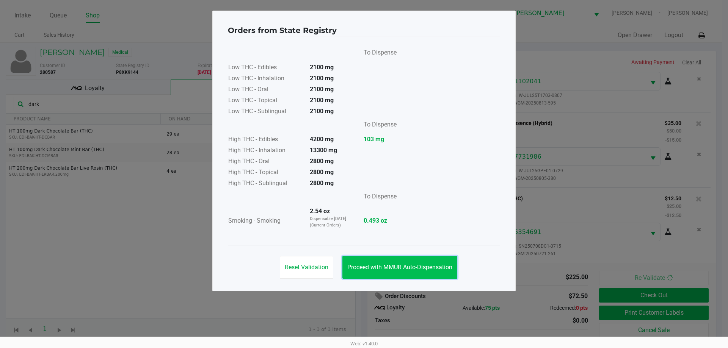
click at [409, 276] on button "Proceed with MMUR Auto-Dispensation" at bounding box center [399, 267] width 115 height 23
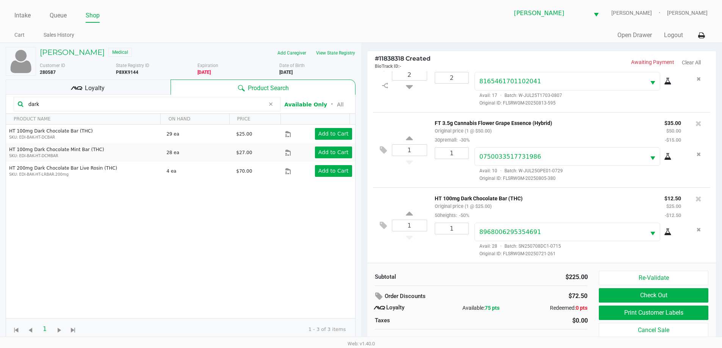
click at [132, 80] on div "Loyalty" at bounding box center [88, 87] width 165 height 15
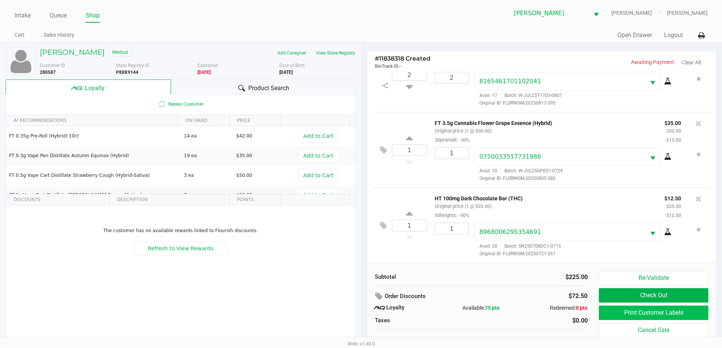
click at [639, 318] on button "Print Customer Labels" at bounding box center [653, 313] width 109 height 14
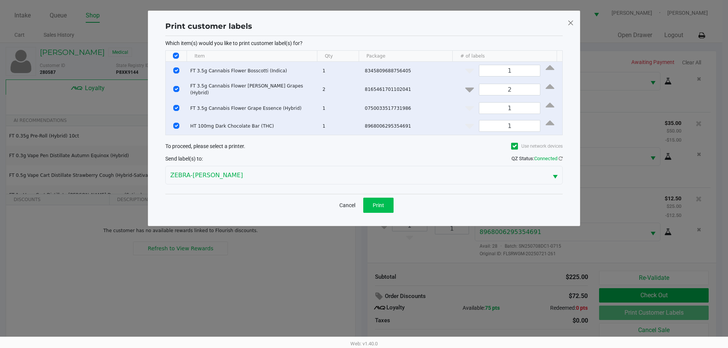
click at [378, 206] on span "Print" at bounding box center [378, 205] width 11 height 6
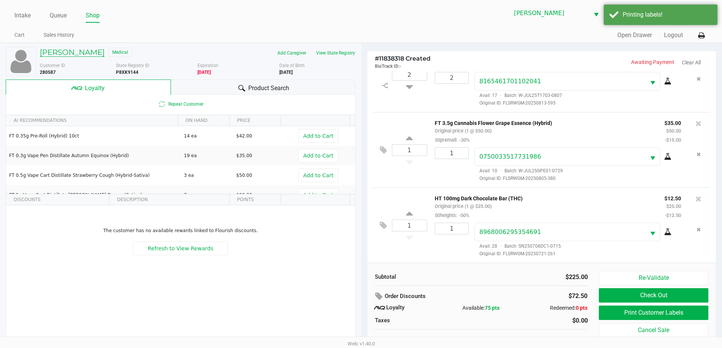
click at [101, 50] on h5 "[PERSON_NAME]" at bounding box center [72, 52] width 65 height 9
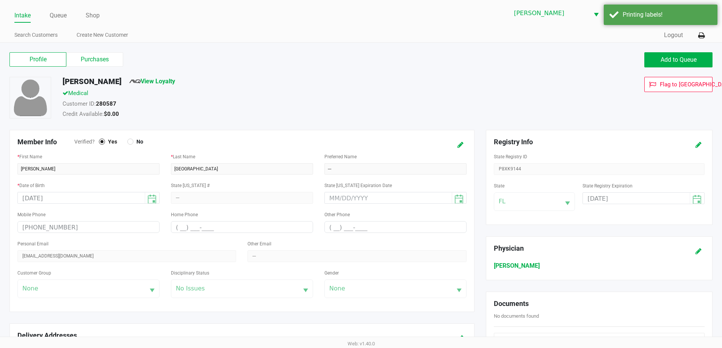
click at [112, 64] on label "Purchases" at bounding box center [94, 59] width 57 height 14
click at [0, 0] on 1 "Purchases" at bounding box center [0, 0] width 0 height 0
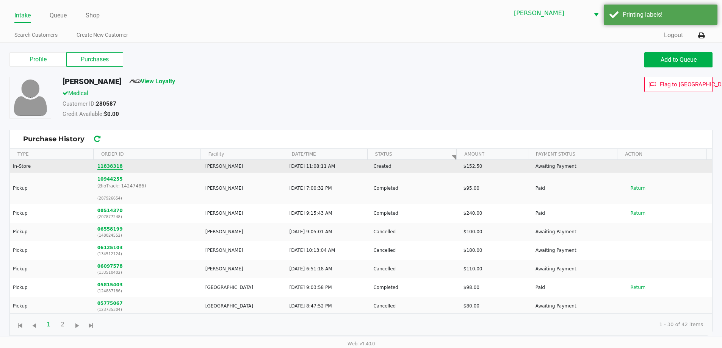
click at [109, 168] on button "11838318" at bounding box center [109, 166] width 25 height 7
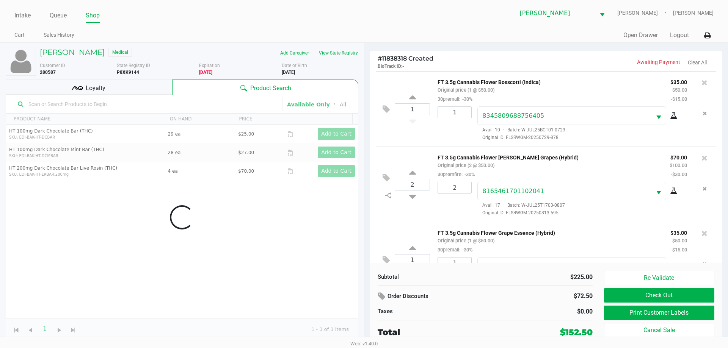
scroll to position [111, 0]
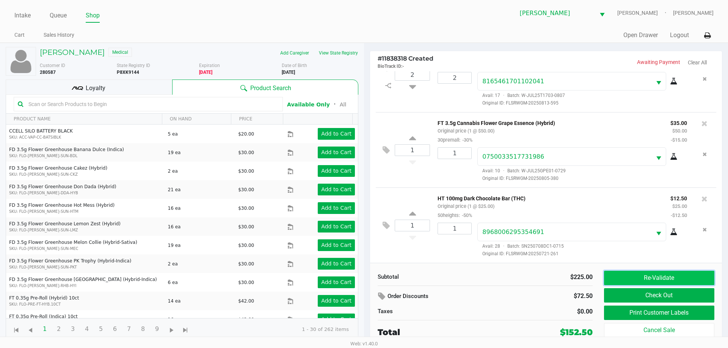
click at [700, 272] on button "Re-Validate" at bounding box center [659, 278] width 110 height 14
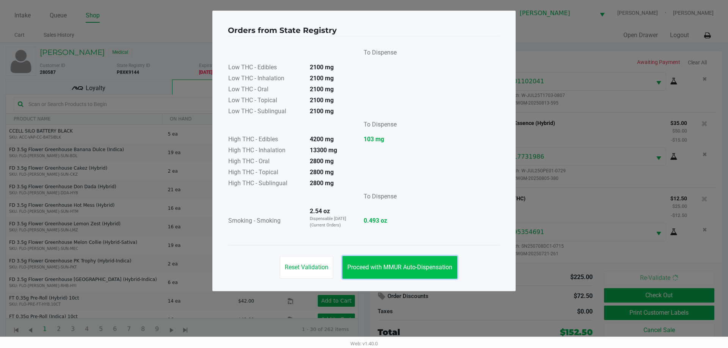
click at [402, 274] on button "Proceed with MMUR Auto-Dispensation" at bounding box center [399, 267] width 115 height 23
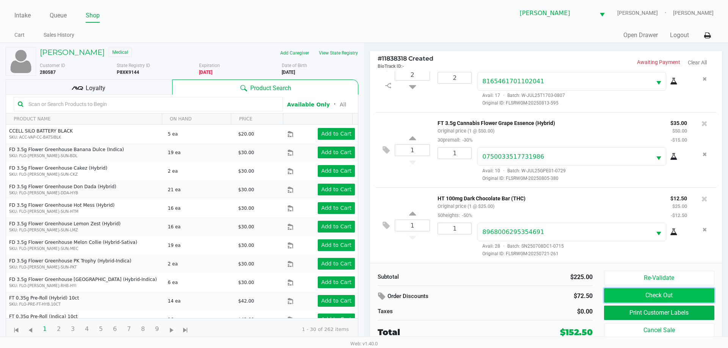
click at [667, 298] on button "Check Out" at bounding box center [659, 296] width 110 height 14
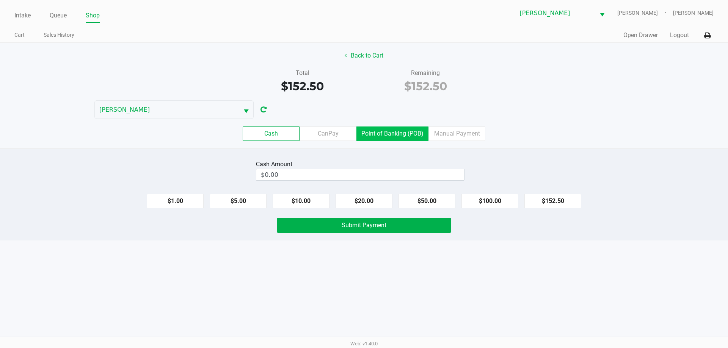
click at [405, 138] on label "Point of Banking (POB)" at bounding box center [392, 134] width 72 height 14
click at [0, 0] on 7 "Point of Banking (POB)" at bounding box center [0, 0] width 0 height 0
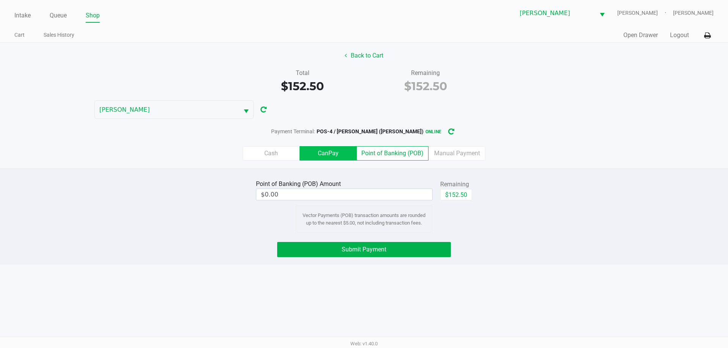
click at [341, 153] on label "CanPay" at bounding box center [328, 153] width 57 height 14
click at [0, 0] on 2 "CanPay" at bounding box center [0, 0] width 0 height 0
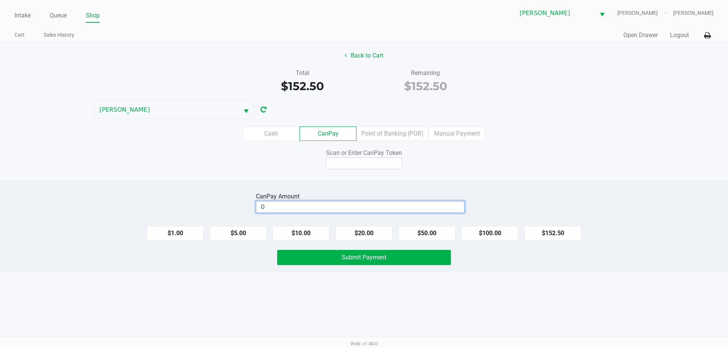
click at [323, 204] on input "0" at bounding box center [360, 207] width 208 height 11
type input "$150.00"
click at [367, 162] on input at bounding box center [364, 164] width 76 height 12
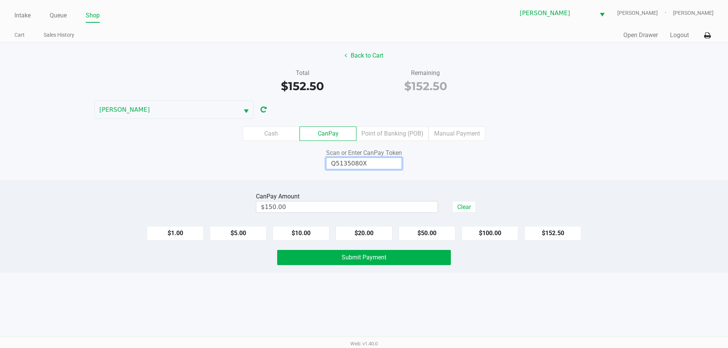
type input "Q5135080X"
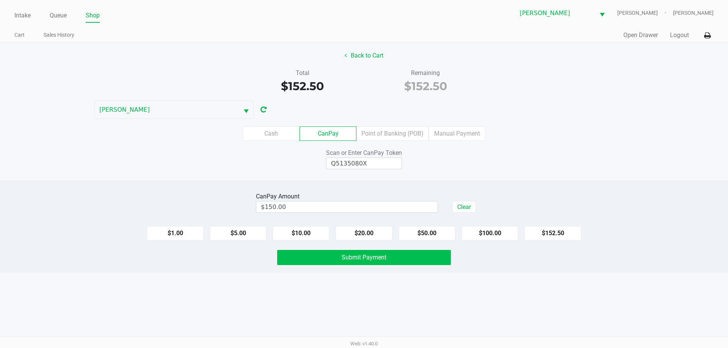
click at [414, 265] on button "Submit Payment" at bounding box center [364, 257] width 174 height 15
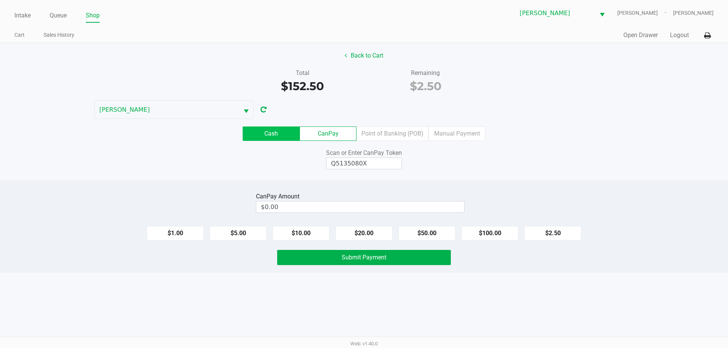
click at [278, 135] on label "Cash" at bounding box center [271, 134] width 57 height 14
click at [0, 0] on 0 "Cash" at bounding box center [0, 0] width 0 height 0
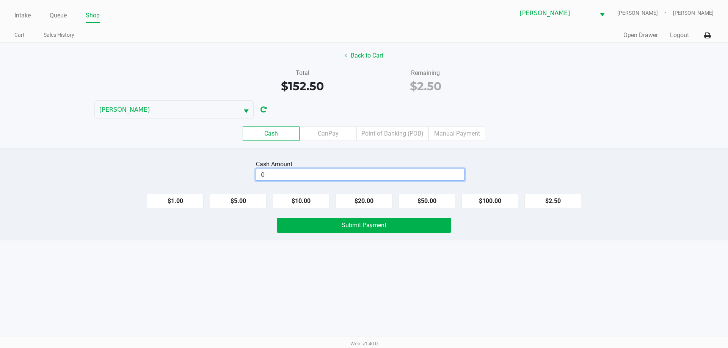
click at [422, 171] on input "0" at bounding box center [360, 174] width 208 height 11
type input "$2.50"
click at [377, 226] on span "Submit Payment" at bounding box center [364, 225] width 45 height 7
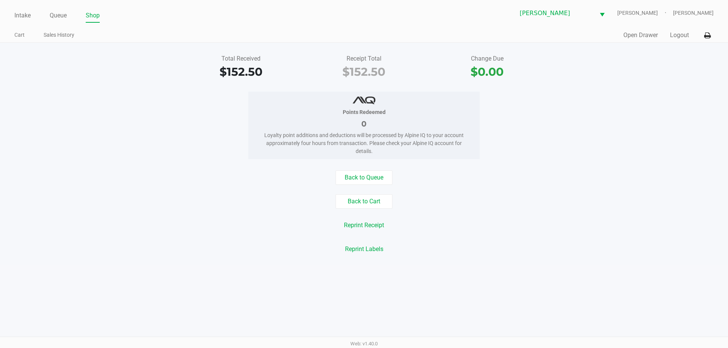
click at [675, 32] on button "Logout" at bounding box center [679, 35] width 19 height 9
click at [649, 37] on button "Open Drawer" at bounding box center [640, 35] width 35 height 9
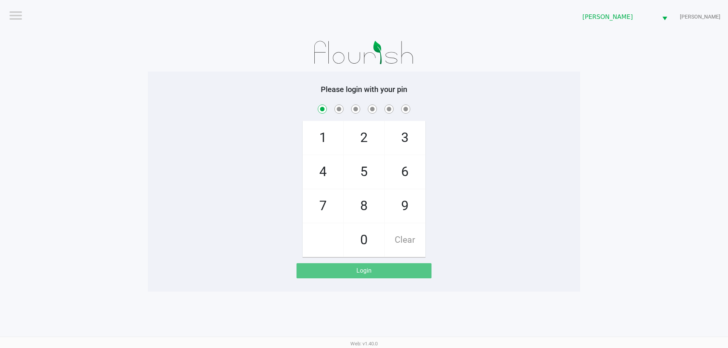
checkbox input "true"
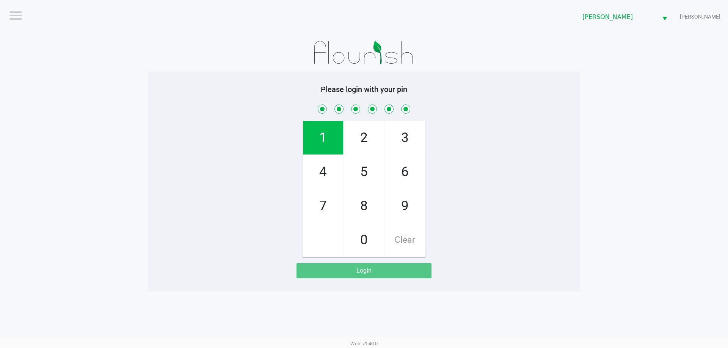
checkbox input "true"
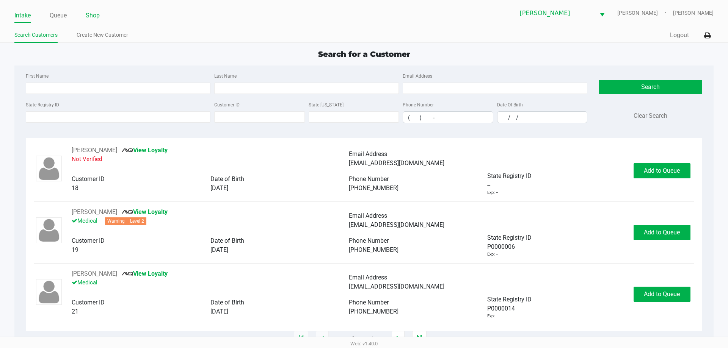
click at [93, 14] on link "Shop" at bounding box center [93, 15] width 14 height 11
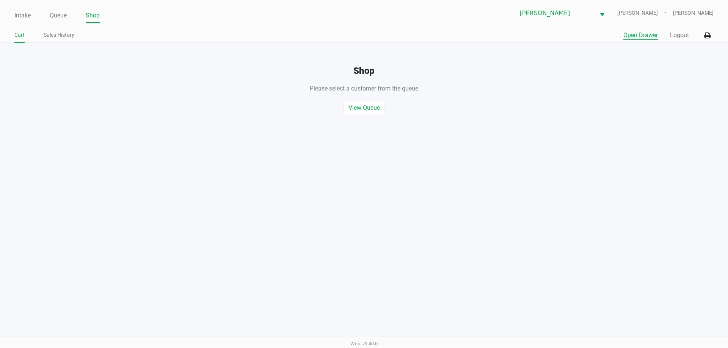
click at [637, 37] on button "Open Drawer" at bounding box center [640, 35] width 35 height 9
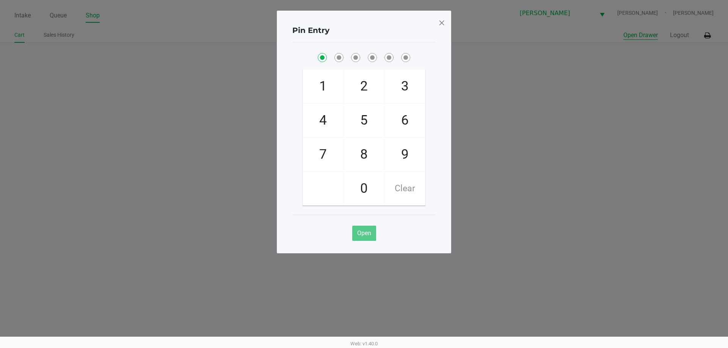
checkbox input "true"
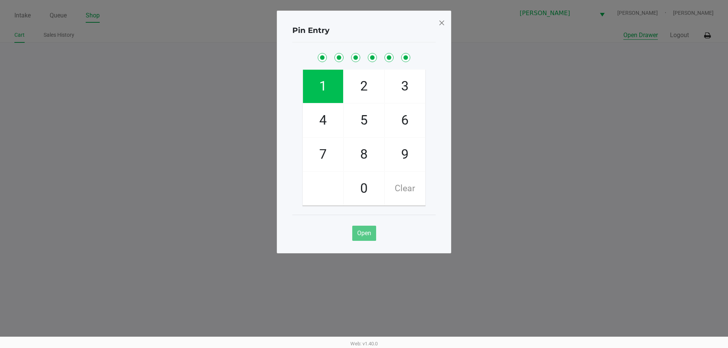
checkbox input "true"
